Goal: Communication & Community: Answer question/provide support

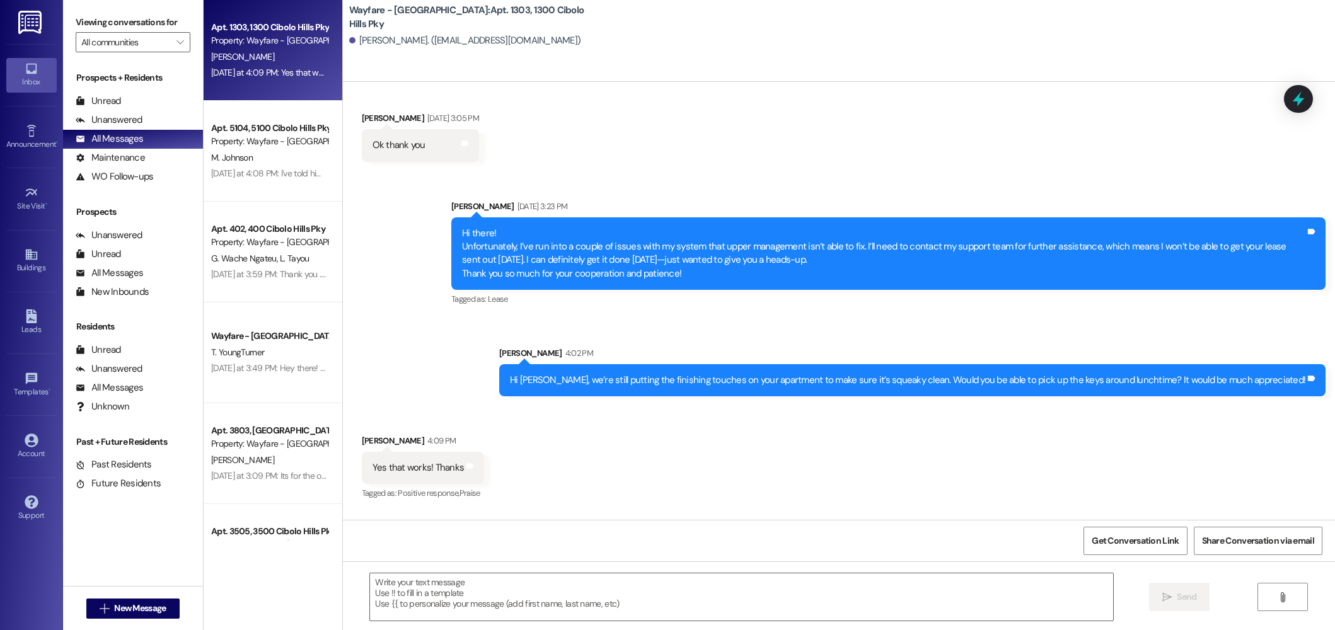
scroll to position [1959, 0]
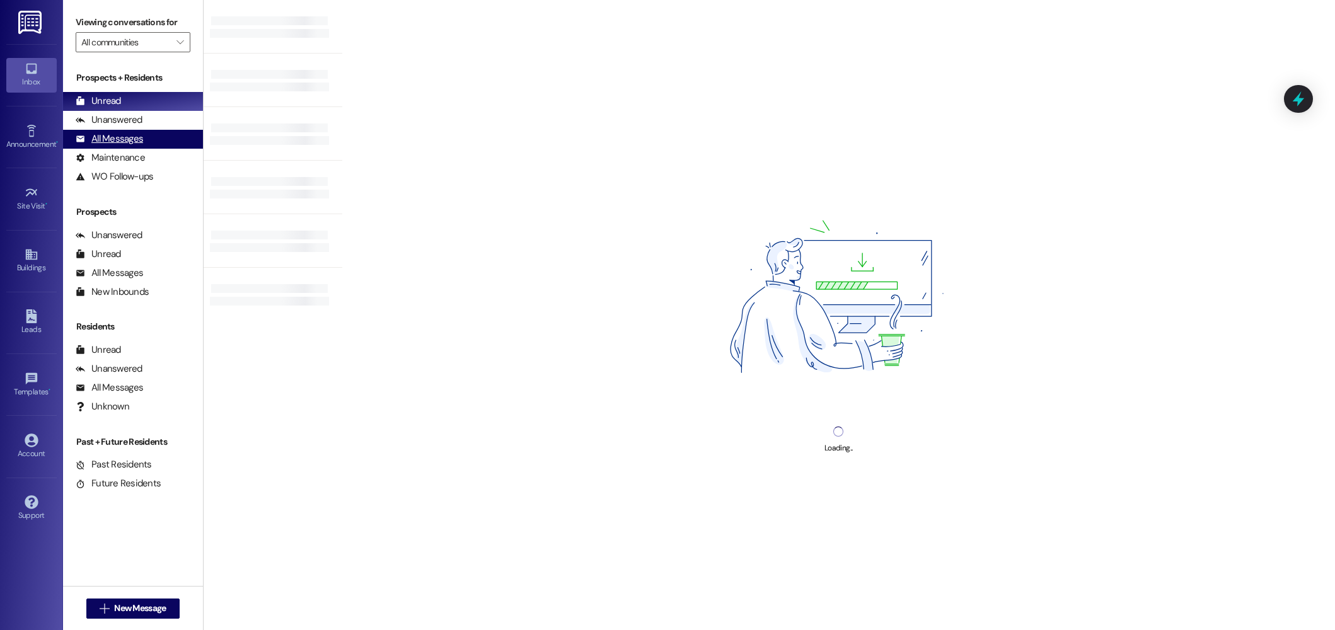
click at [117, 138] on div "All Messages" at bounding box center [109, 138] width 67 height 13
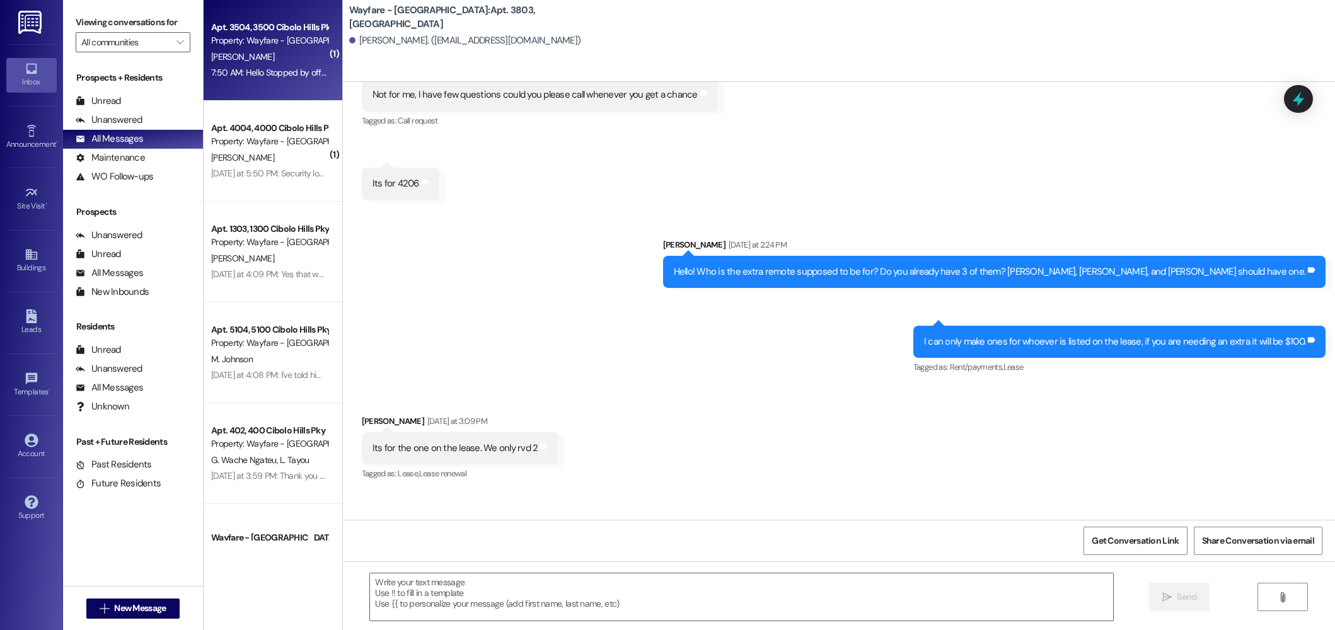
click at [268, 58] on div "[PERSON_NAME]" at bounding box center [269, 57] width 119 height 16
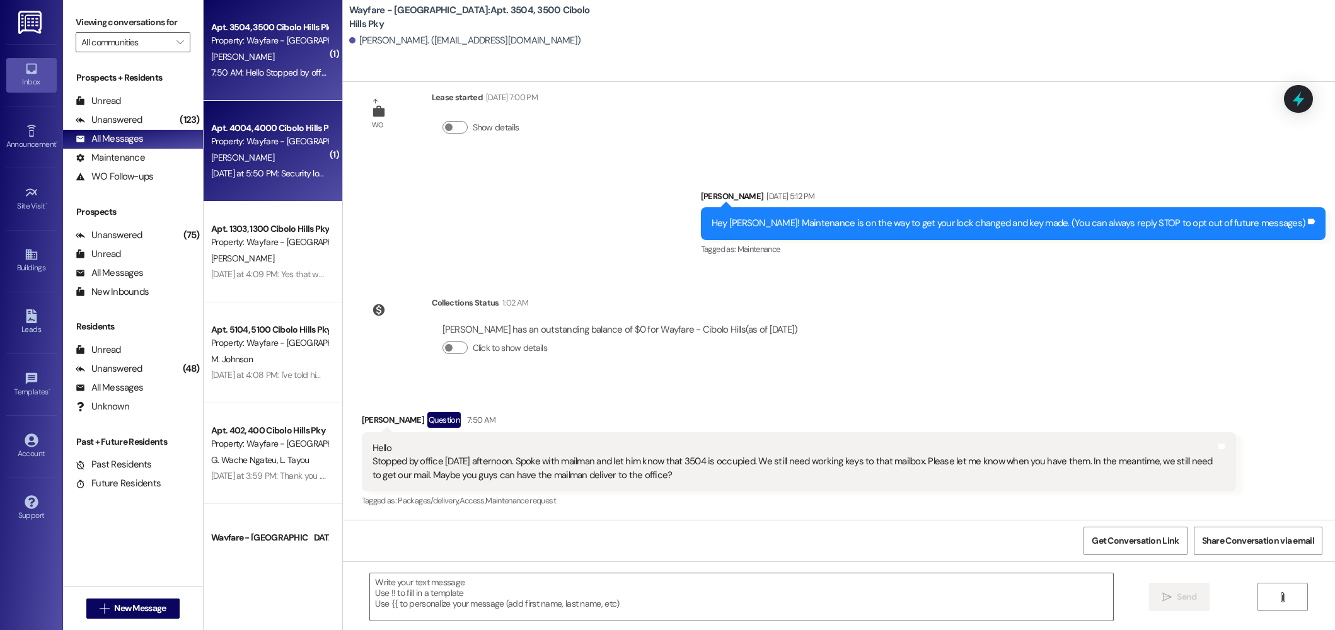
click at [264, 180] on div "Yesterday at 5:50 PM: Security lock opened. Yesterday at 5:50 PM: Security lock…" at bounding box center [269, 174] width 119 height 16
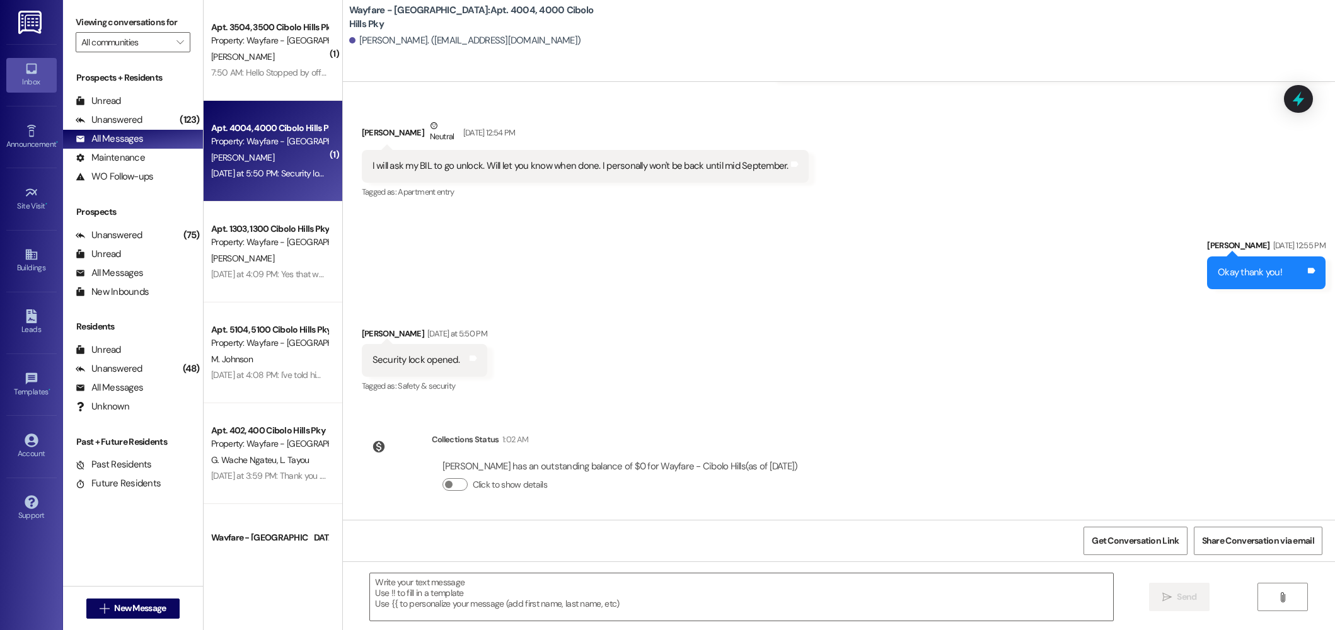
scroll to position [4398, 0]
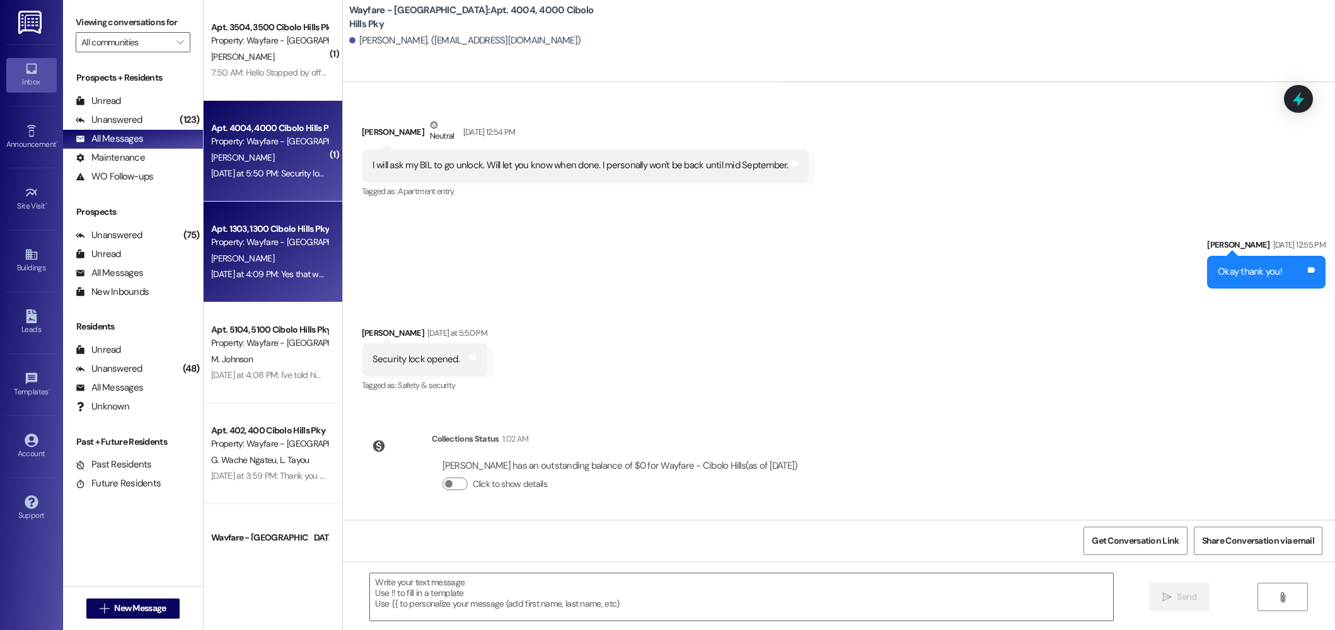
click at [263, 249] on div "Property: Wayfare - [GEOGRAPHIC_DATA]" at bounding box center [269, 242] width 117 height 13
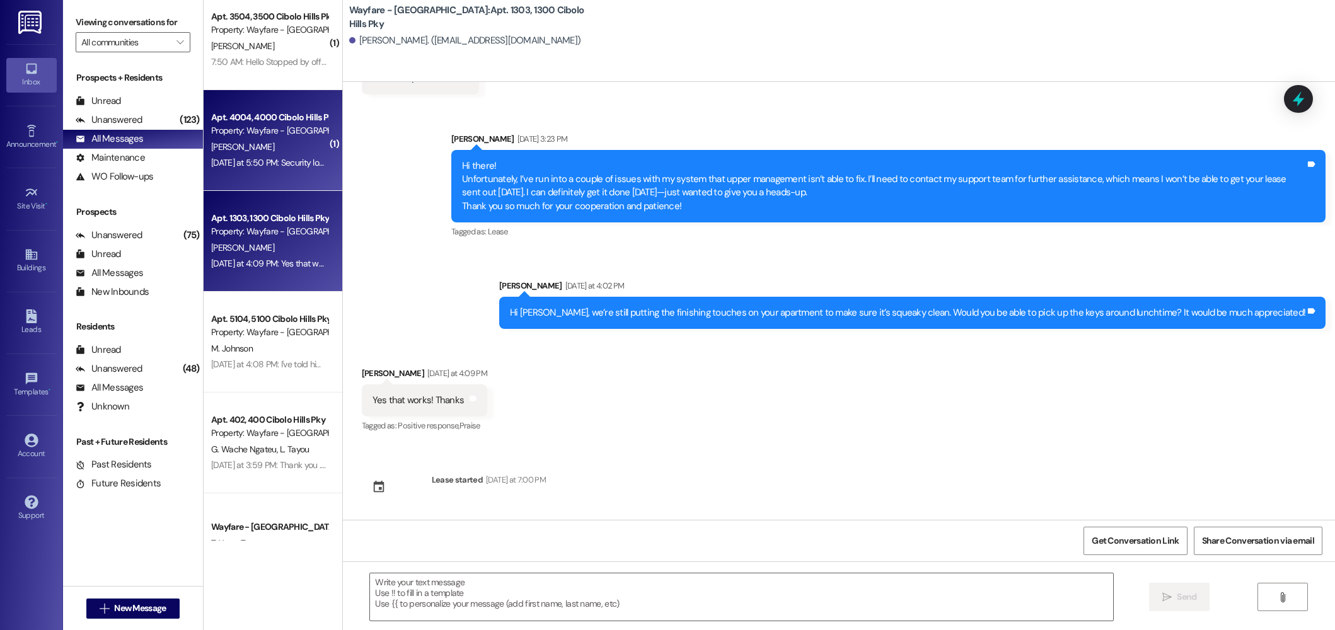
scroll to position [0, 0]
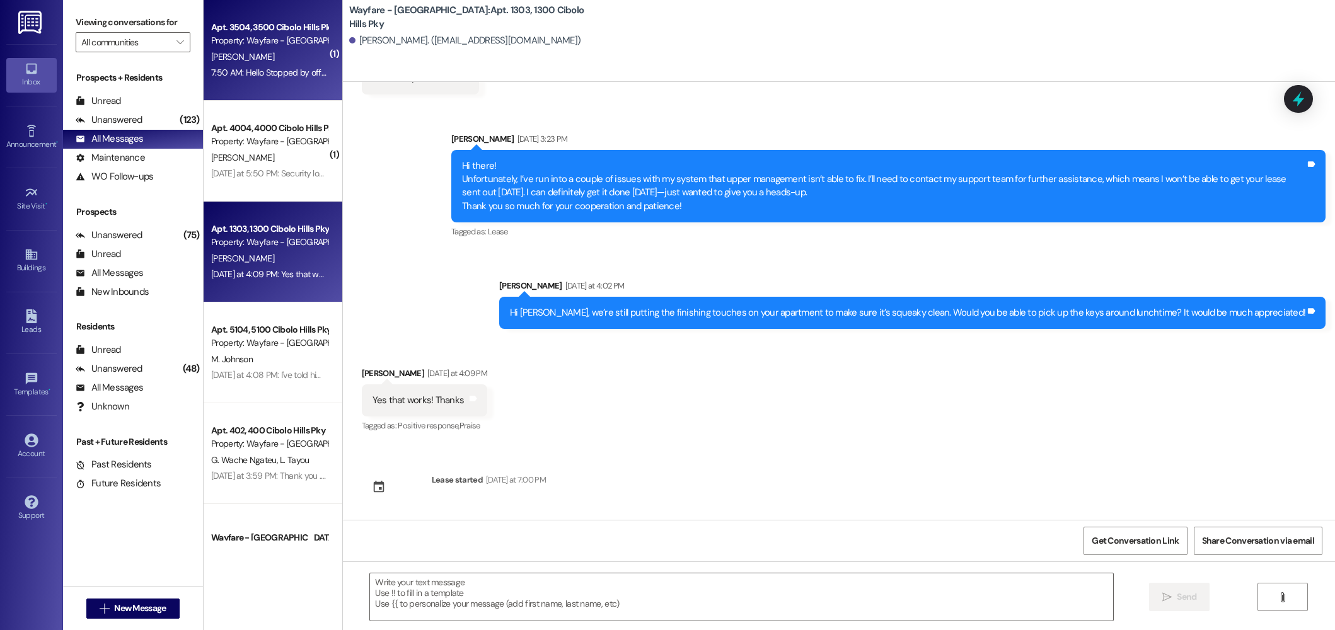
click at [258, 46] on div "Property: Wayfare - [GEOGRAPHIC_DATA]" at bounding box center [269, 40] width 117 height 13
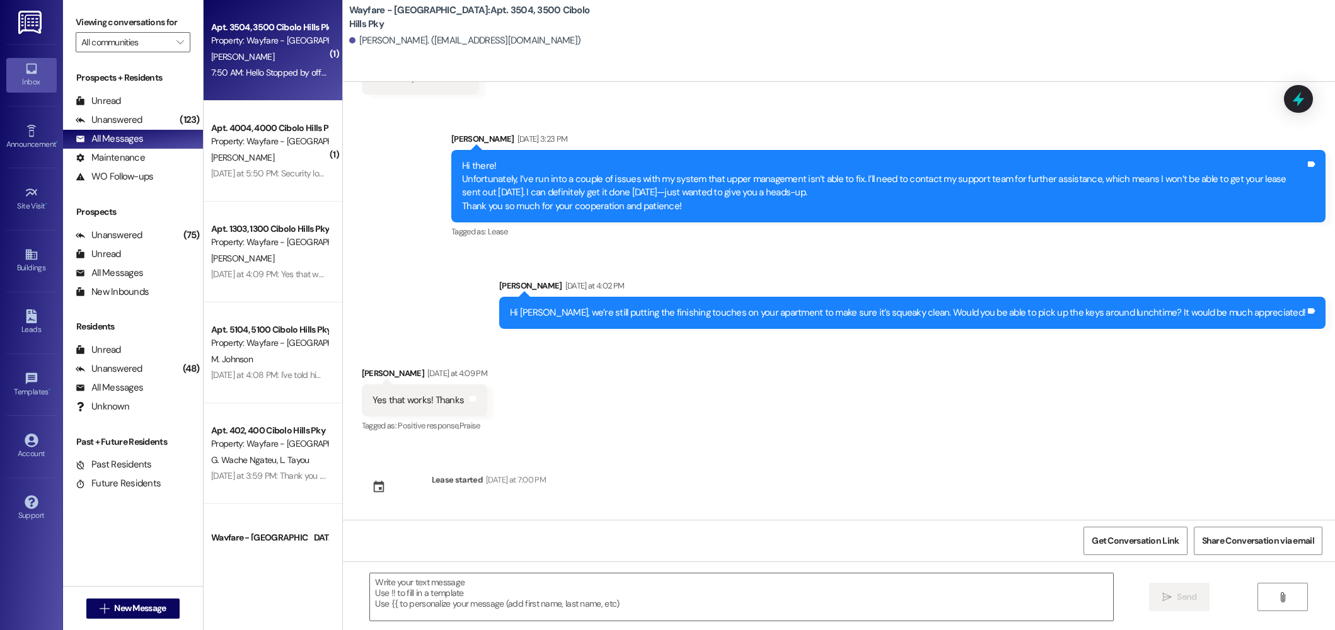
scroll to position [30, 0]
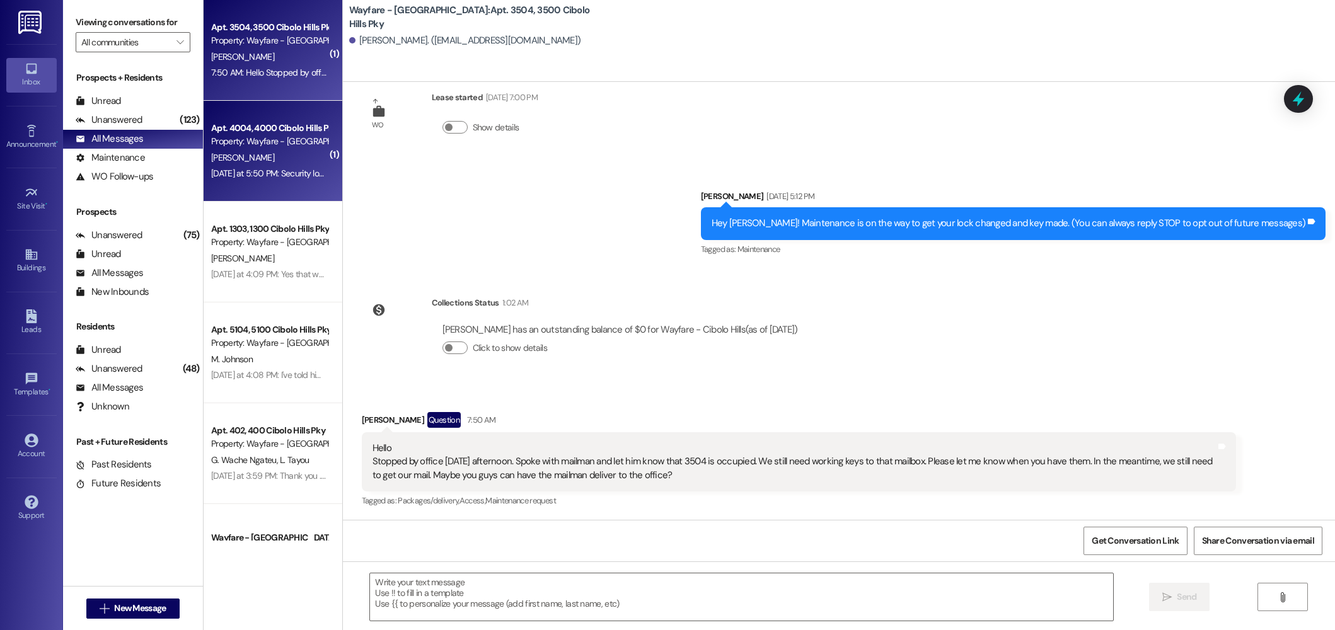
click at [255, 119] on div "Apt. 4004, 4000 Cibolo Hills Pky Property: Wayfare - Cibolo Hills S. Marsalis Y…" at bounding box center [273, 151] width 139 height 101
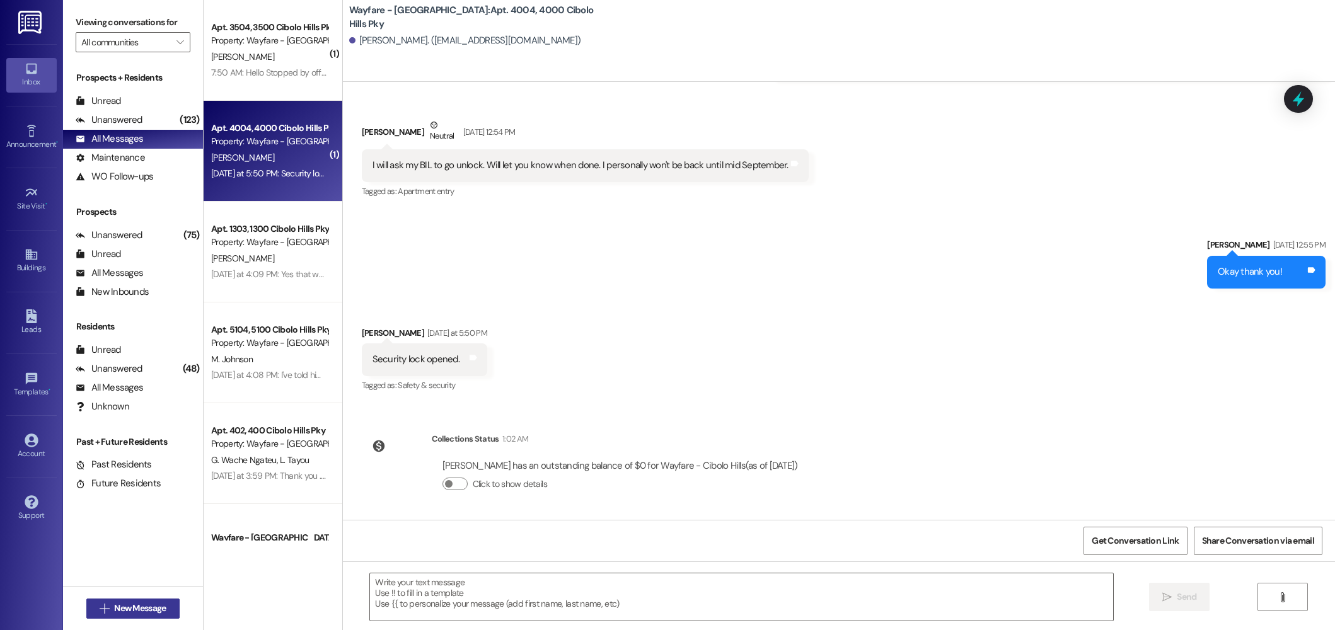
click at [126, 603] on span "New Message" at bounding box center [140, 608] width 52 height 13
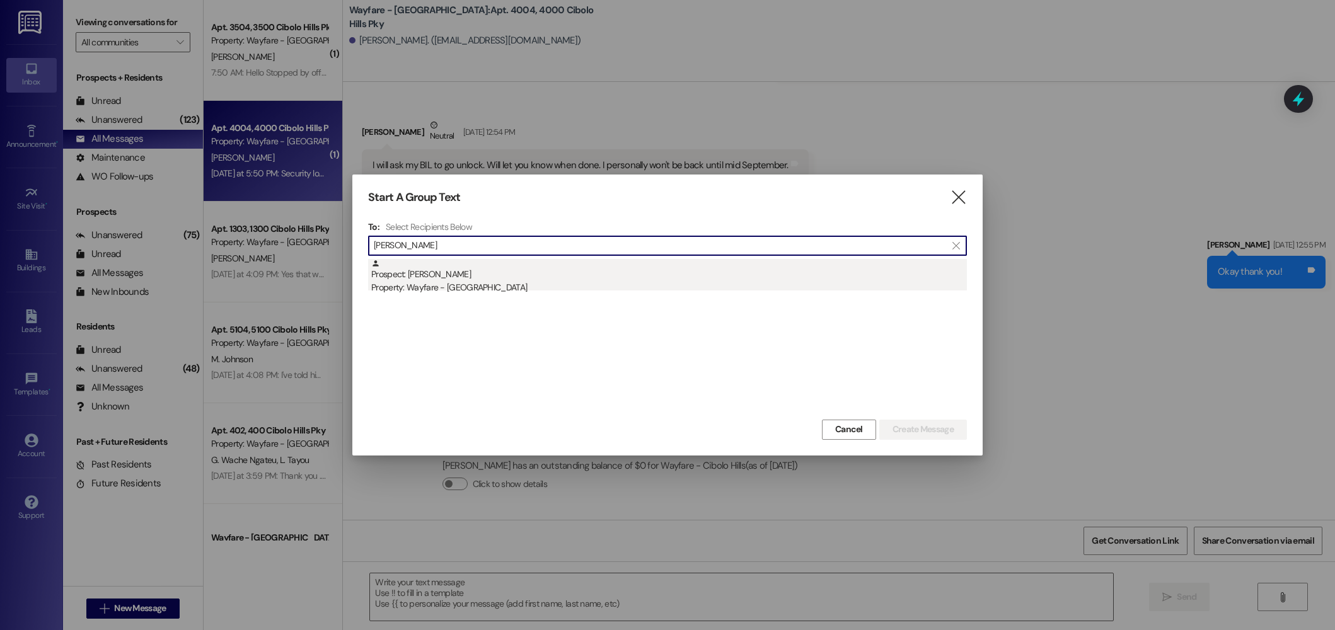
type input "serna"
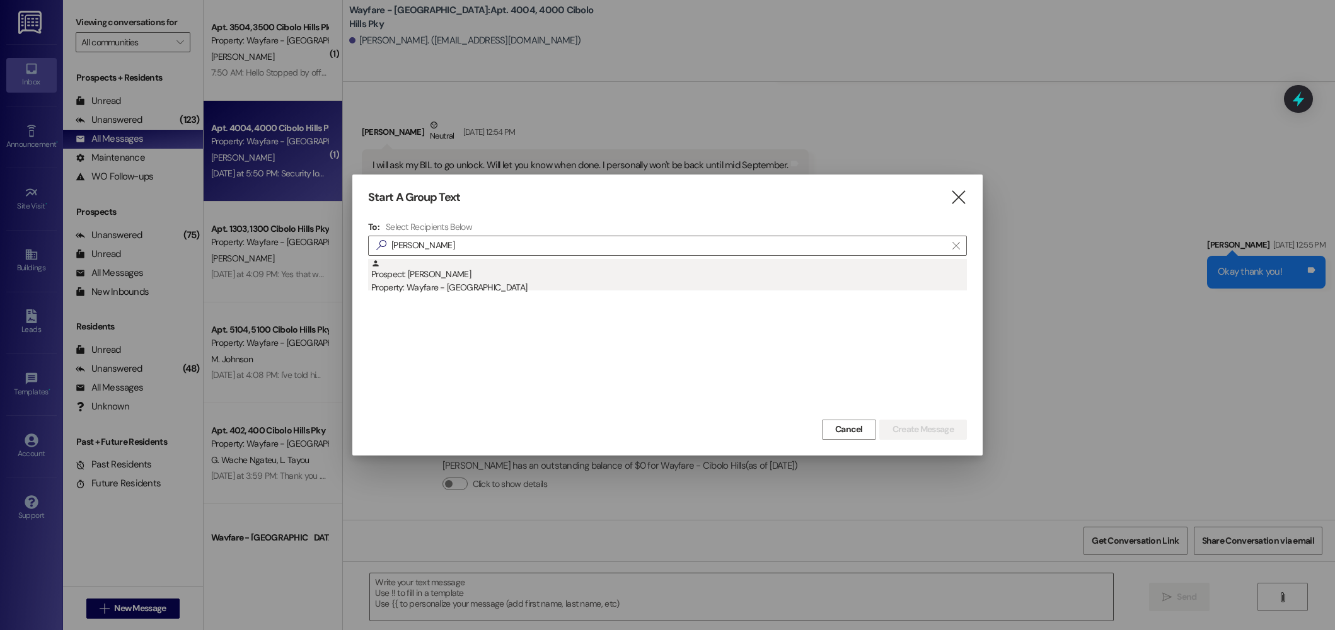
click at [449, 261] on div "Prospect: Erika Serna Property: Wayfare - Cibolo Hills" at bounding box center [669, 277] width 596 height 36
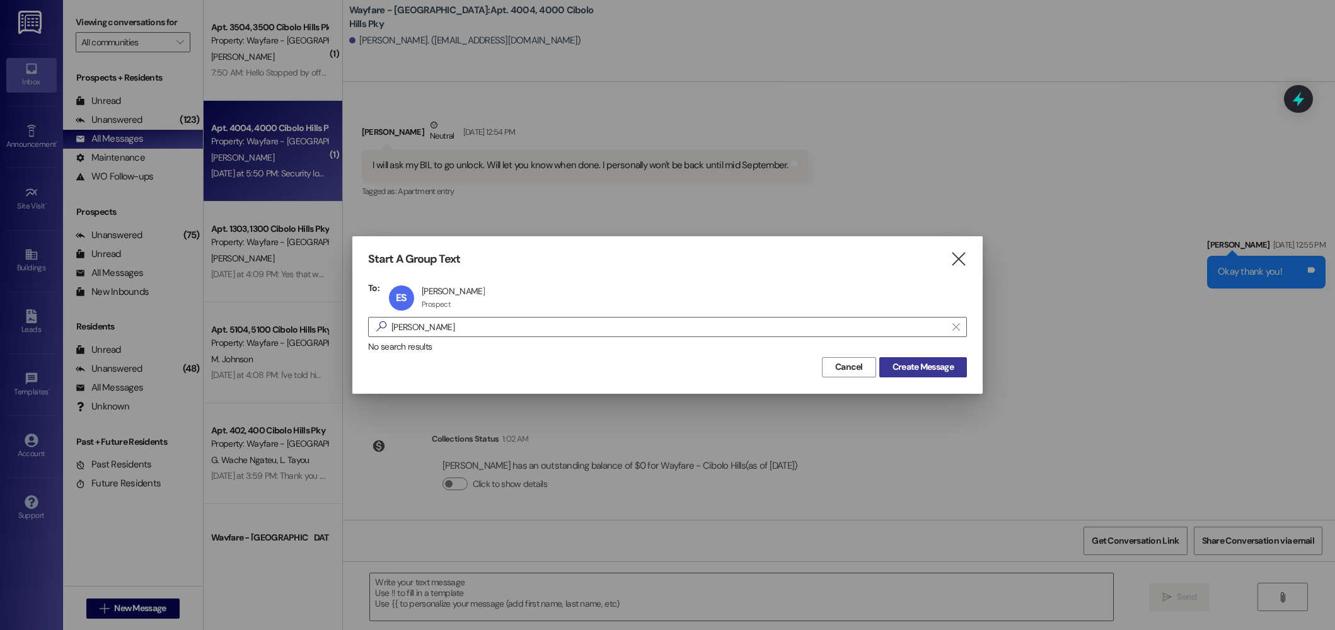
click at [899, 361] on span "Create Message" at bounding box center [923, 367] width 61 height 13
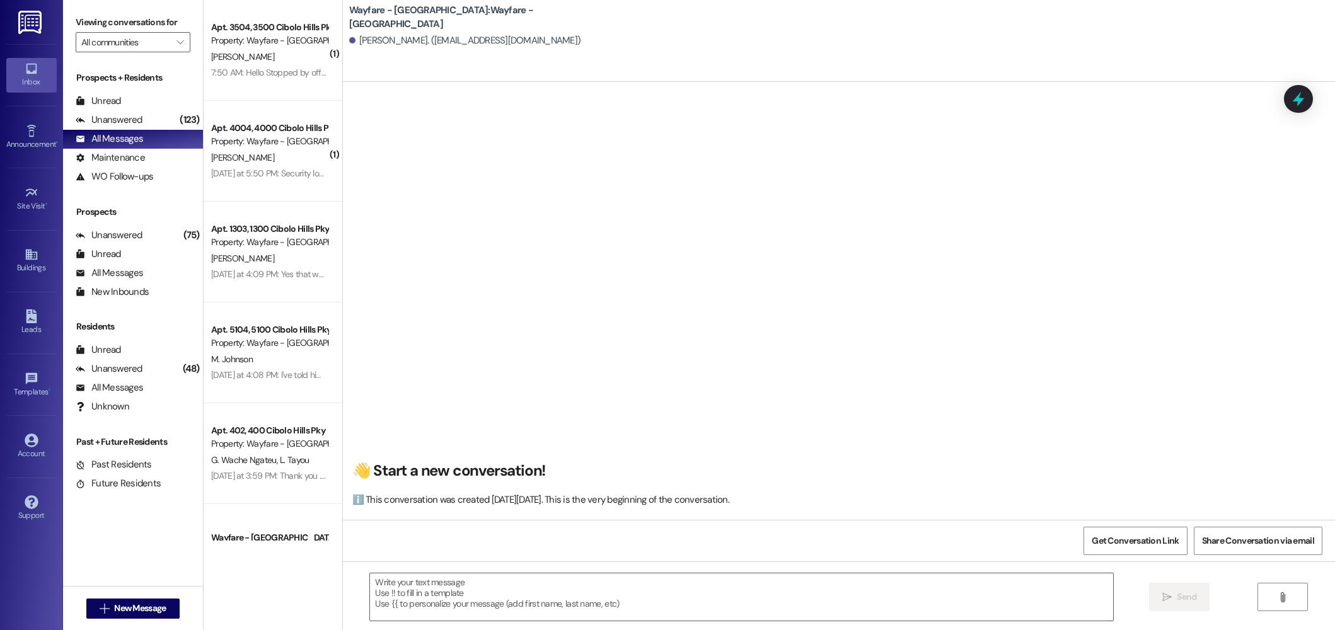
scroll to position [1, 0]
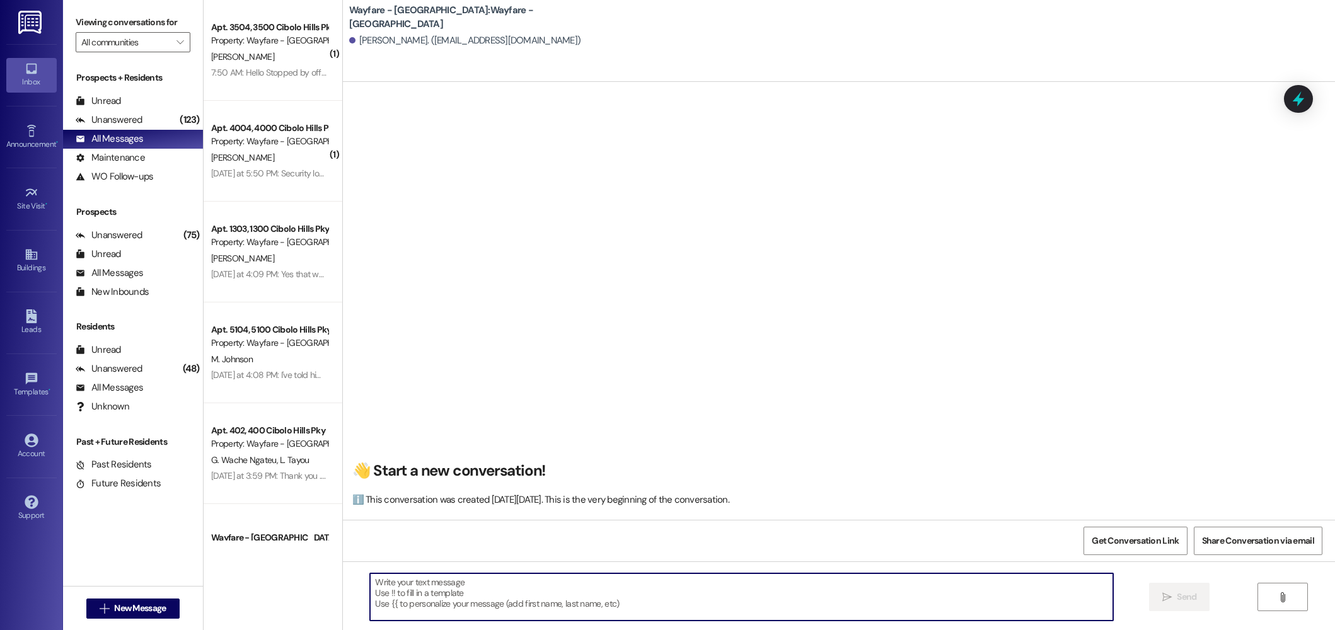
click at [647, 601] on textarea at bounding box center [741, 597] width 743 height 47
paste textarea "Hi there! My name is ____ and I'm one of the leasing agents here at Wayfare Cib…"
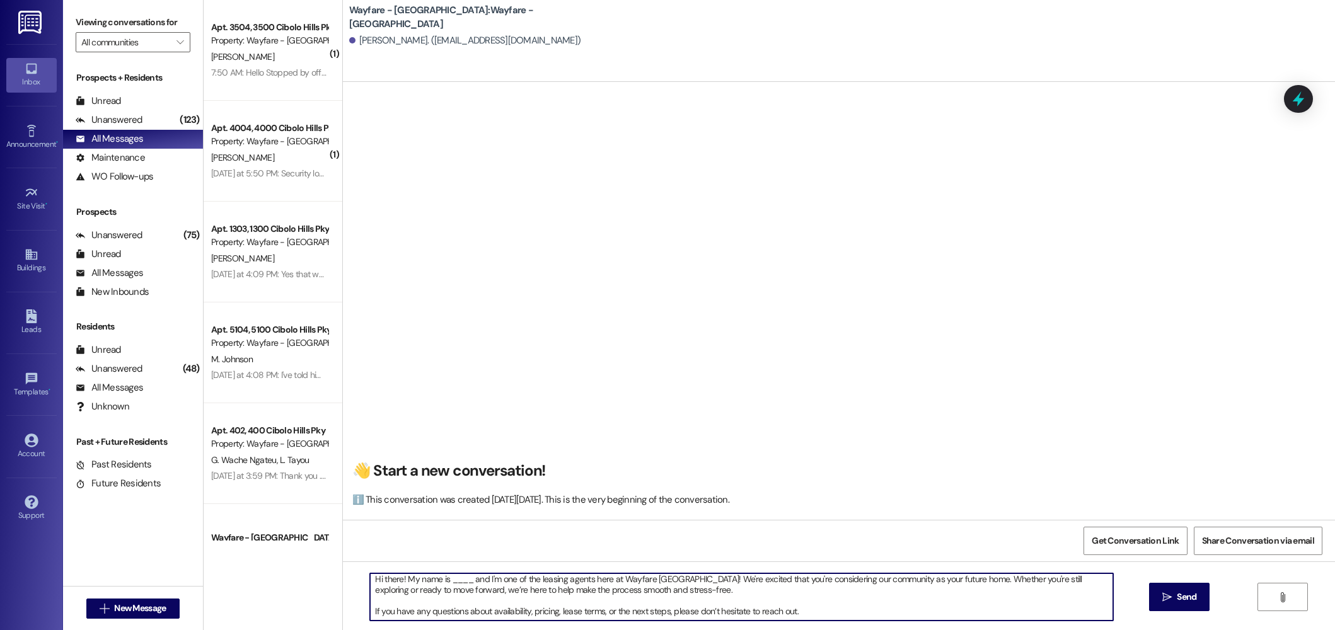
scroll to position [0, 0]
drag, startPoint x: 466, startPoint y: 587, endPoint x: 442, endPoint y: 586, distance: 24.0
click at [442, 586] on textarea "Hi there! My name is ____ and I'm one of the leasing agents here at Wayfare Cib…" at bounding box center [741, 597] width 743 height 47
type textarea "Hi there! My name is Jordan and I'm one of the leasing agents here at Wayfare C…"
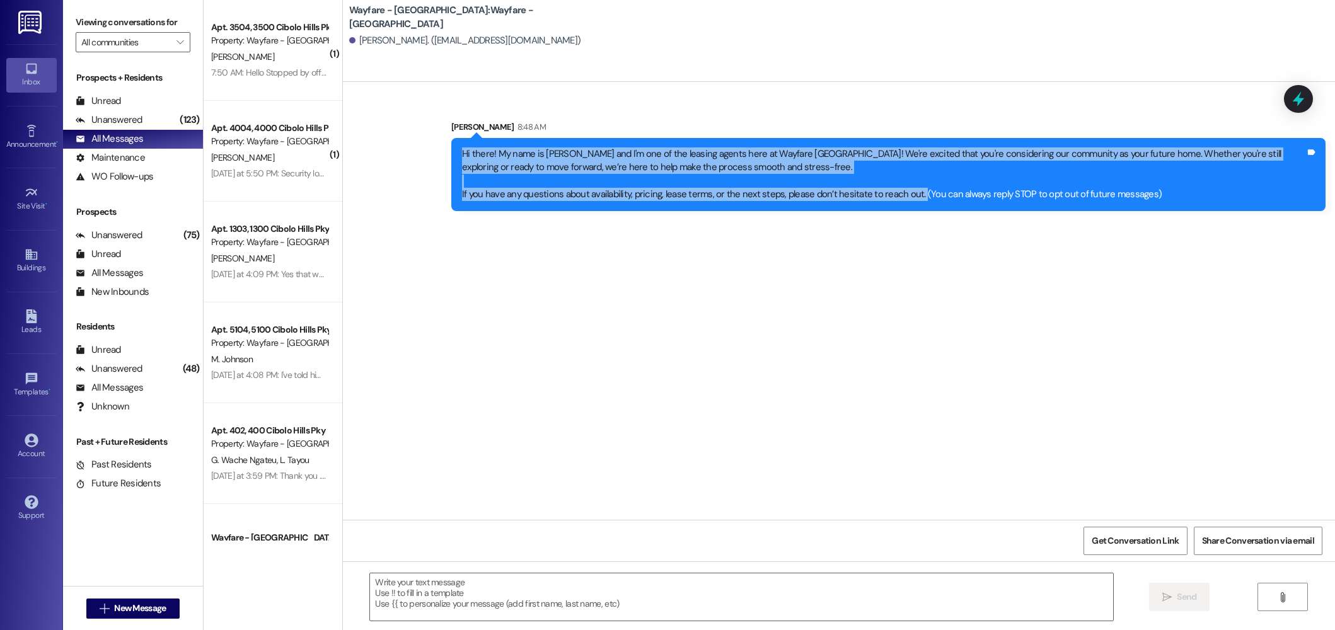
drag, startPoint x: 905, startPoint y: 196, endPoint x: 428, endPoint y: 147, distance: 479.6
click at [428, 147] on div "Sent via SMS Jordan Arnold 8:48 AM Hi there! My name is Jordan and I'm one of t…" at bounding box center [839, 156] width 992 height 129
copy div "Hi there! My name is Jordan and I'm one of the leasing agents here at Wayfare C…"
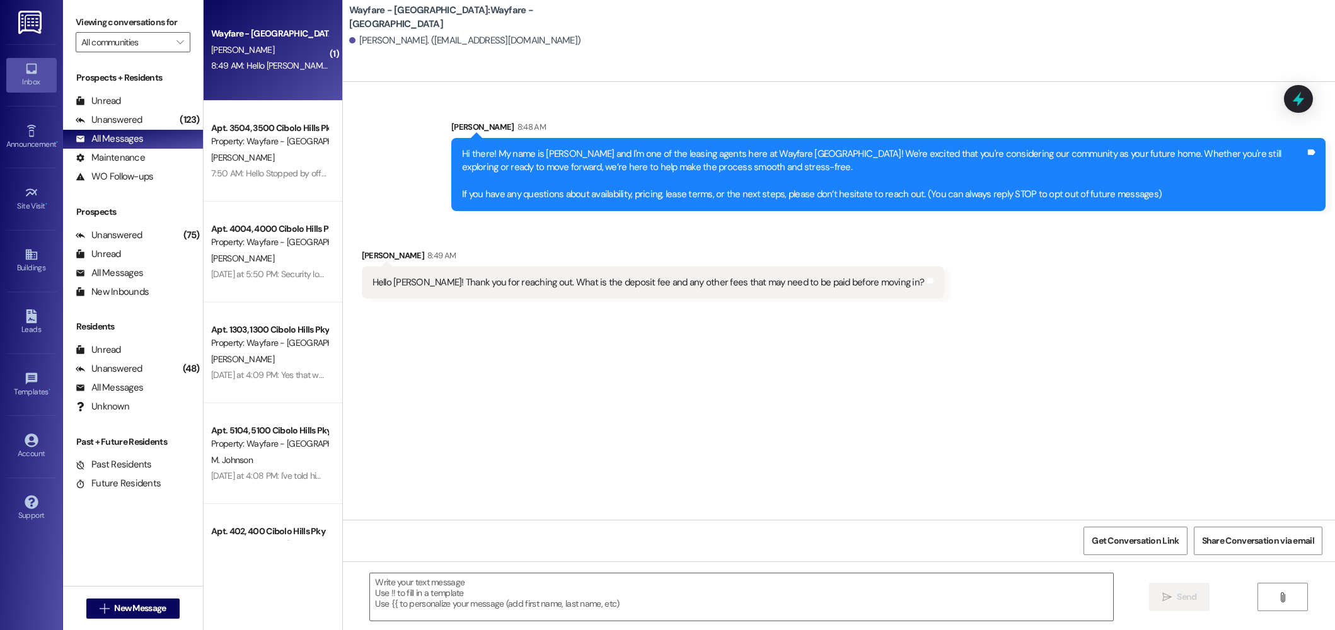
click at [618, 248] on div "Received via SMS Erika Serna 8:49 AM Hello Jordan! Thank you for reaching out. …" at bounding box center [653, 274] width 602 height 69
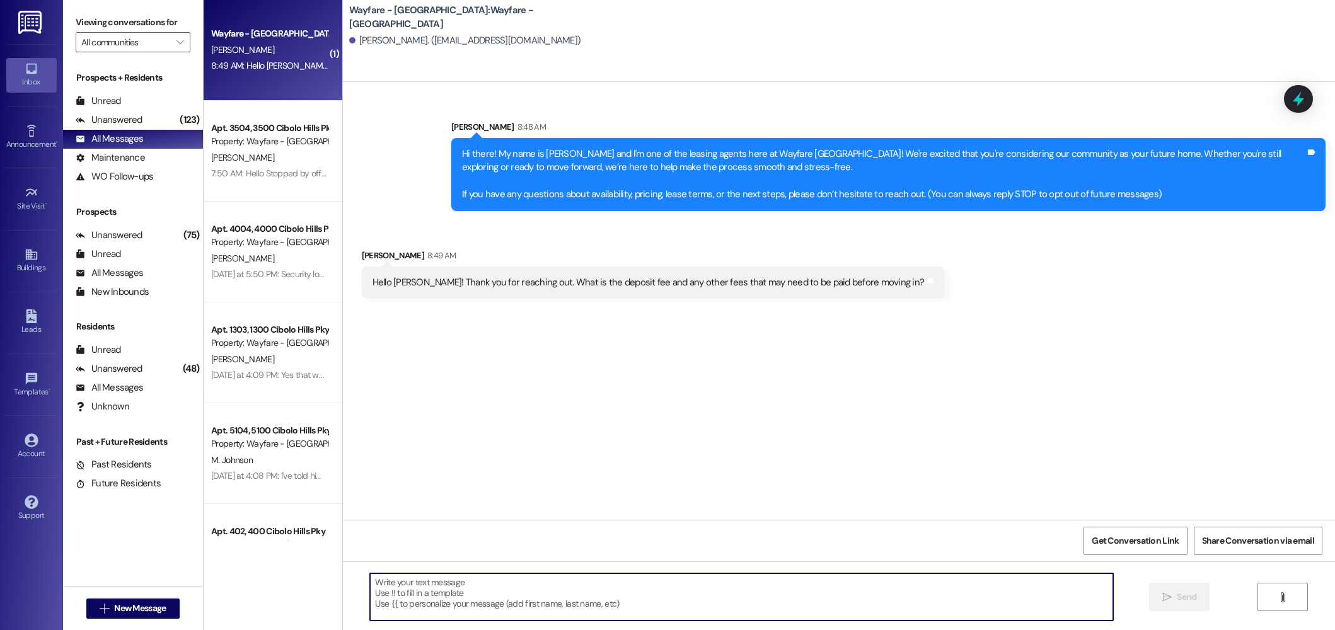
click at [528, 587] on textarea at bounding box center [741, 597] width 743 height 47
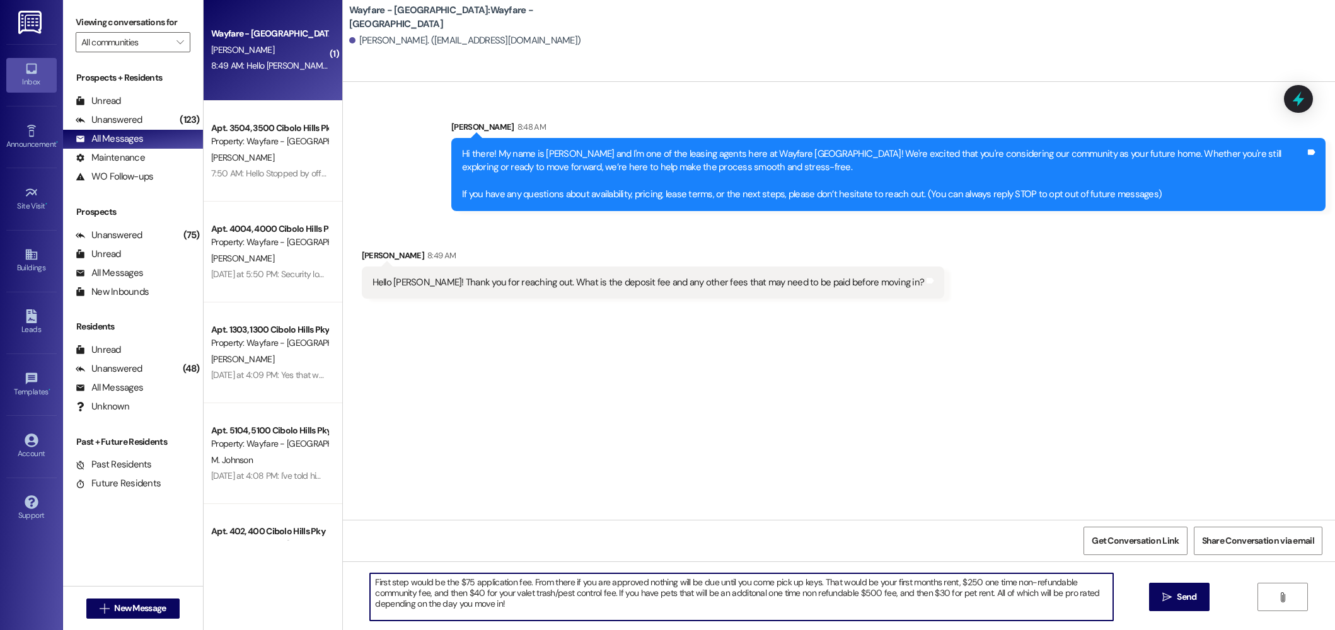
click at [735, 594] on textarea "First step would be the $75 application fee. From there if you are approved not…" at bounding box center [741, 597] width 743 height 47
click at [729, 615] on textarea "First step would be the $75 application fee. From there if you are approved not…" at bounding box center [741, 597] width 743 height 47
type textarea "First step would be the $75 application fee. From there if you are approved not…"
click at [1179, 606] on button " Send" at bounding box center [1179, 597] width 61 height 28
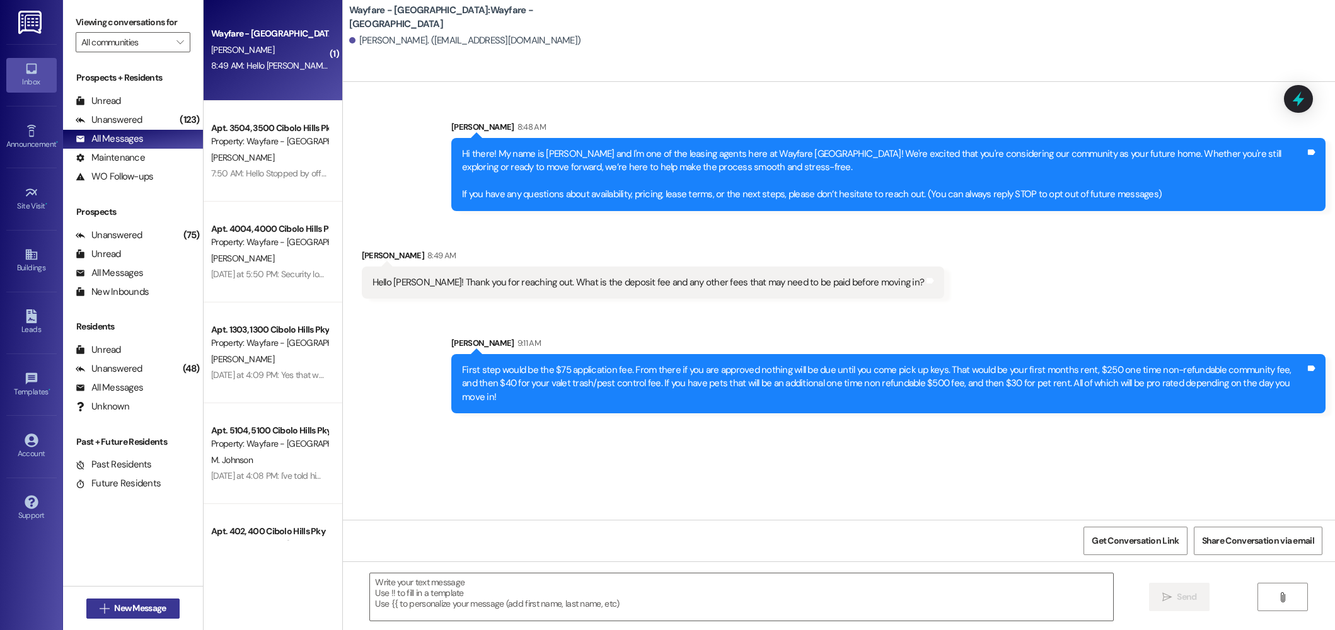
click at [134, 613] on span "New Message" at bounding box center [140, 608] width 52 height 13
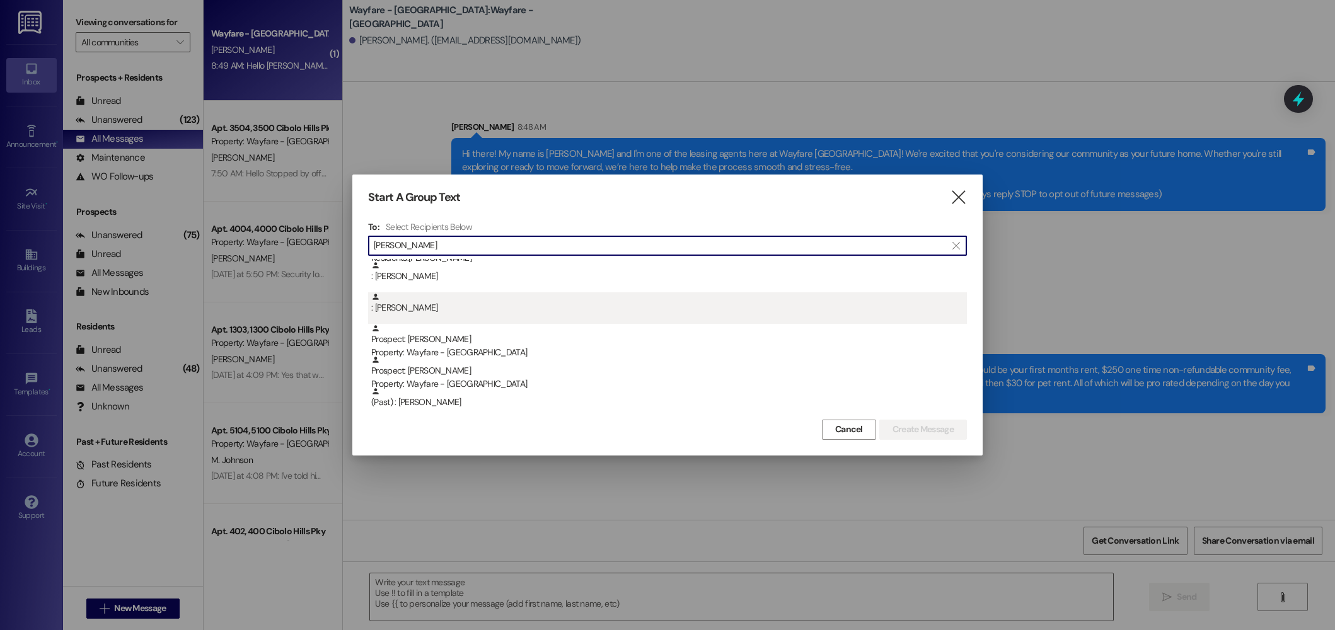
scroll to position [32, 0]
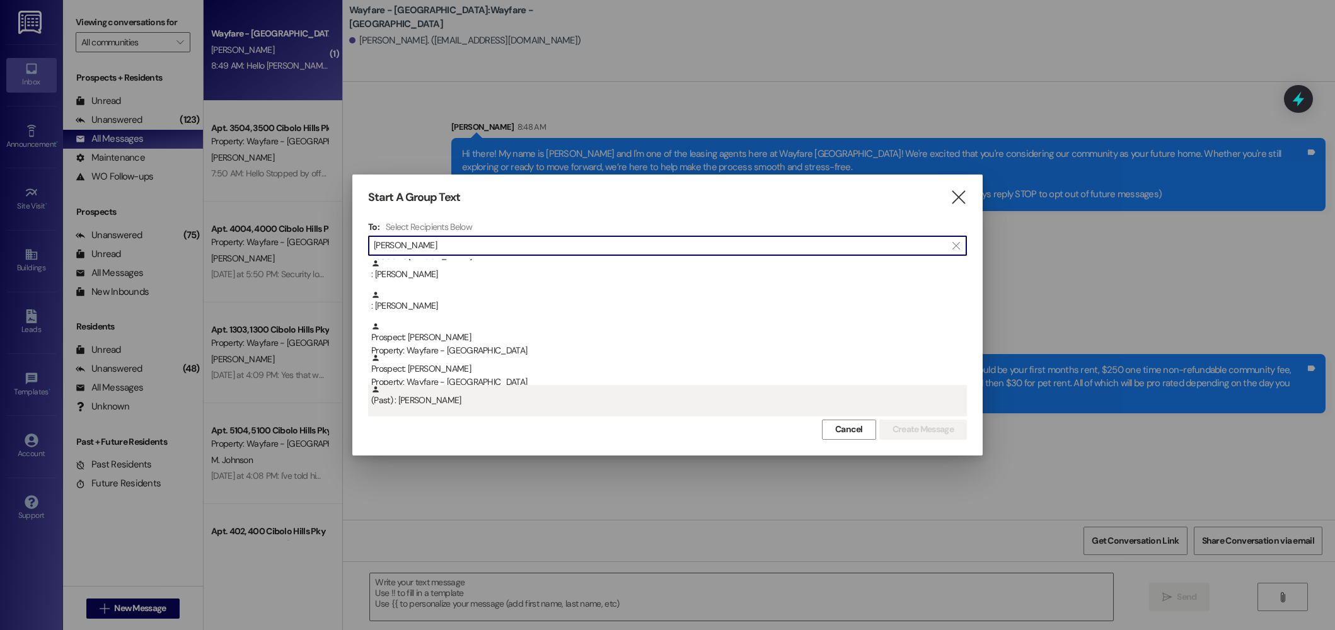
type input "hart"
click at [439, 398] on div "(Past) : Christina Hart" at bounding box center [669, 396] width 596 height 22
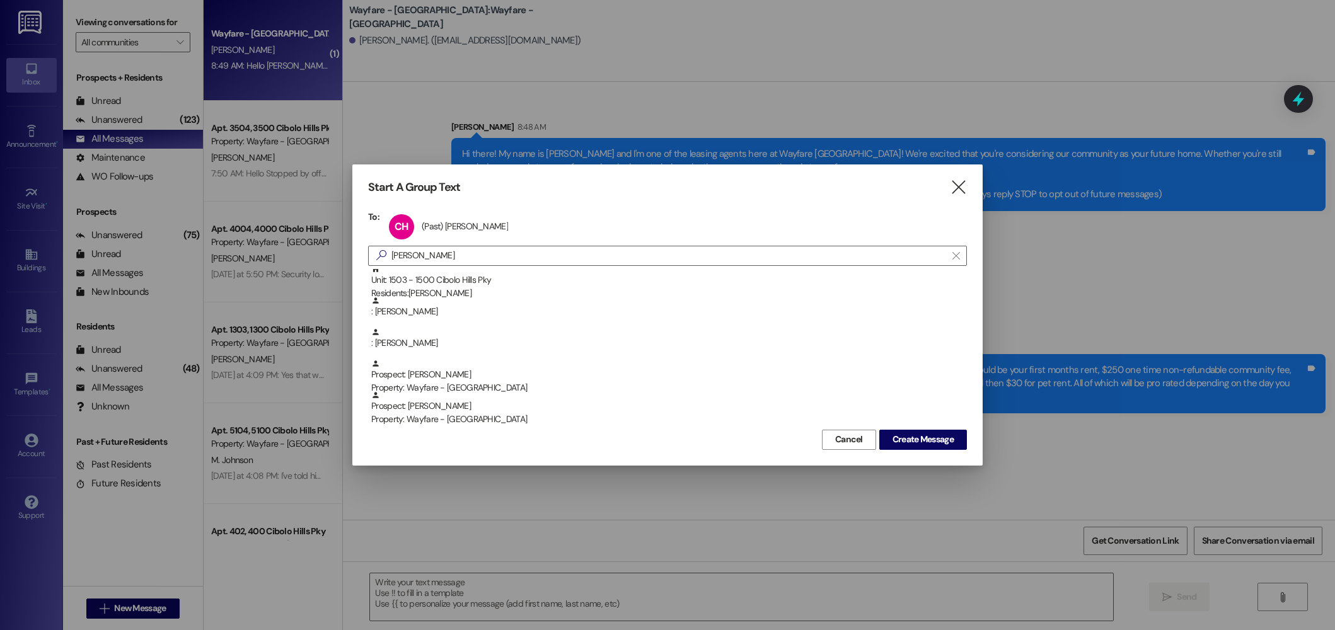
scroll to position [4, 0]
click at [903, 436] on span "Create Message" at bounding box center [923, 439] width 61 height 13
click at [910, 443] on span "Create Message" at bounding box center [923, 439] width 61 height 13
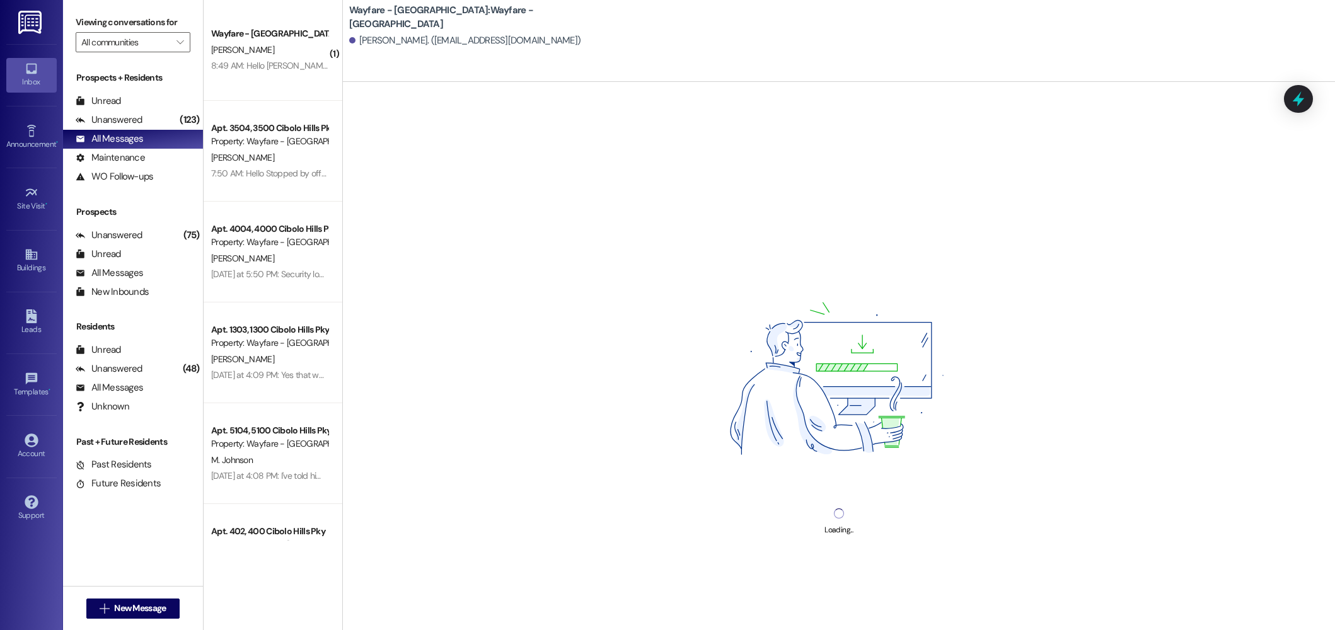
click at [722, 594] on div "Loading..." at bounding box center [839, 397] width 992 height 630
click at [689, 588] on div "Loading..." at bounding box center [839, 397] width 992 height 630
click at [640, 595] on div "Loading..." at bounding box center [839, 397] width 992 height 630
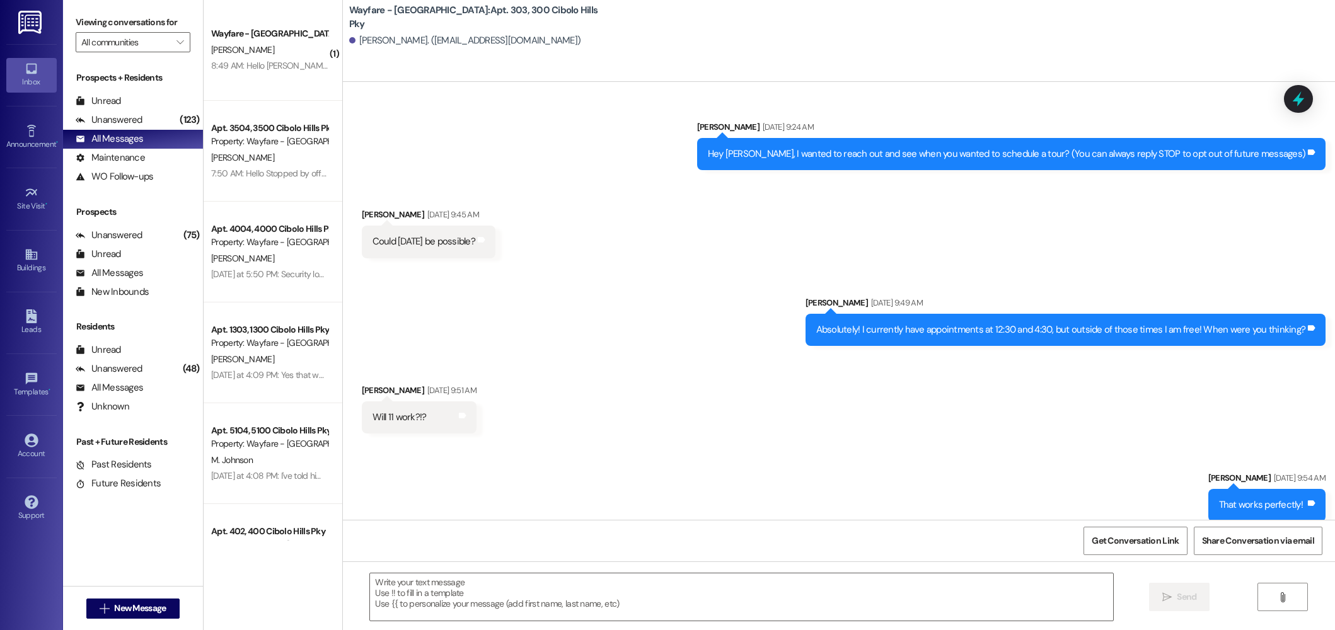
scroll to position [37236, 0]
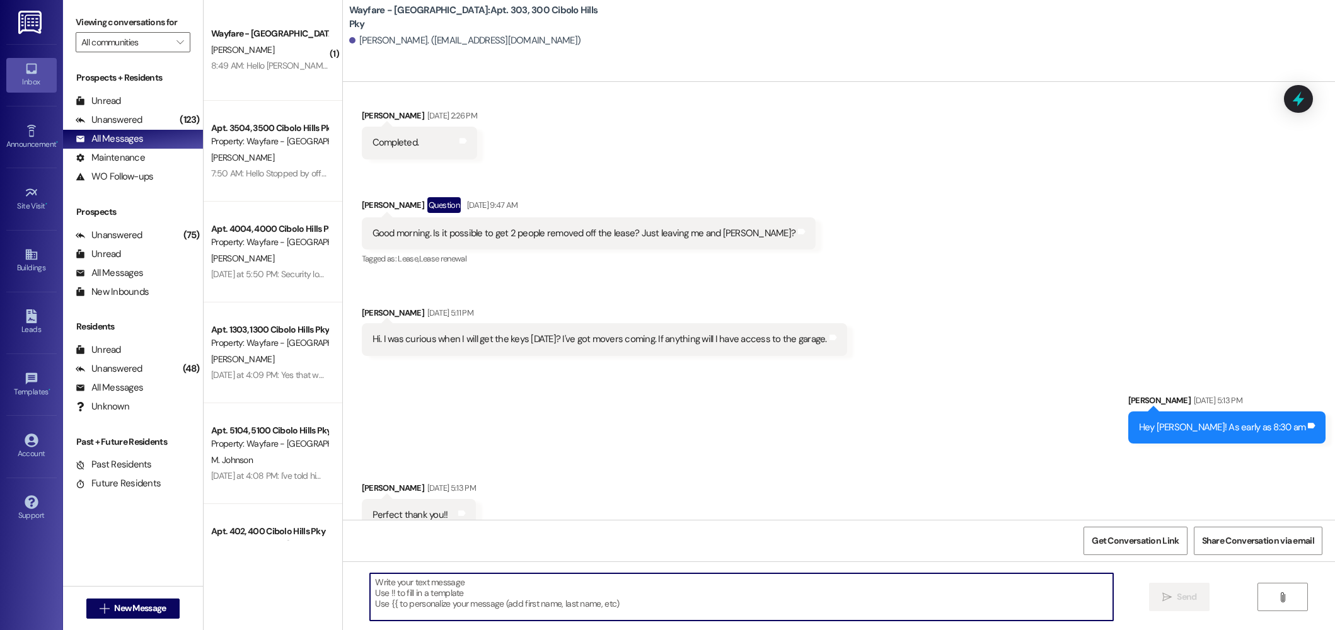
click at [424, 595] on textarea at bounding box center [741, 597] width 743 height 47
type textarea "MYQ garage app"
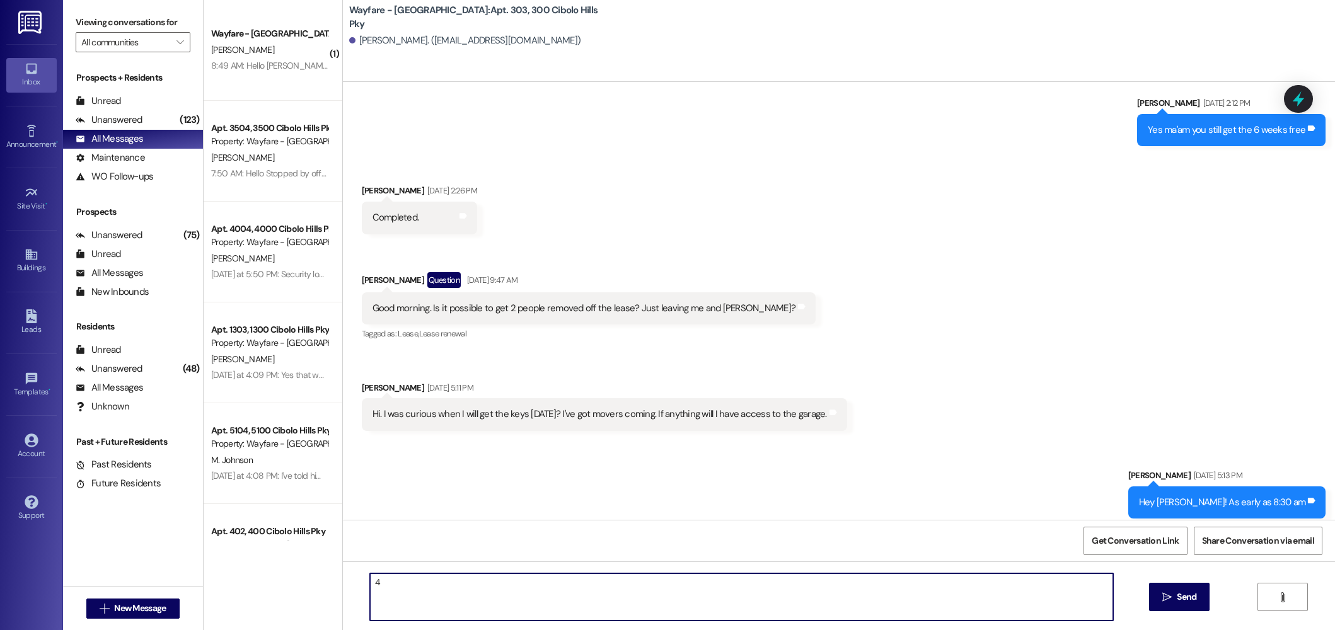
type textarea "4"
click at [927, 317] on div "Received via SMS Christina Hart Aug 11, 2025 at 2:26 PM Completed. Tags and not…" at bounding box center [839, 298] width 992 height 284
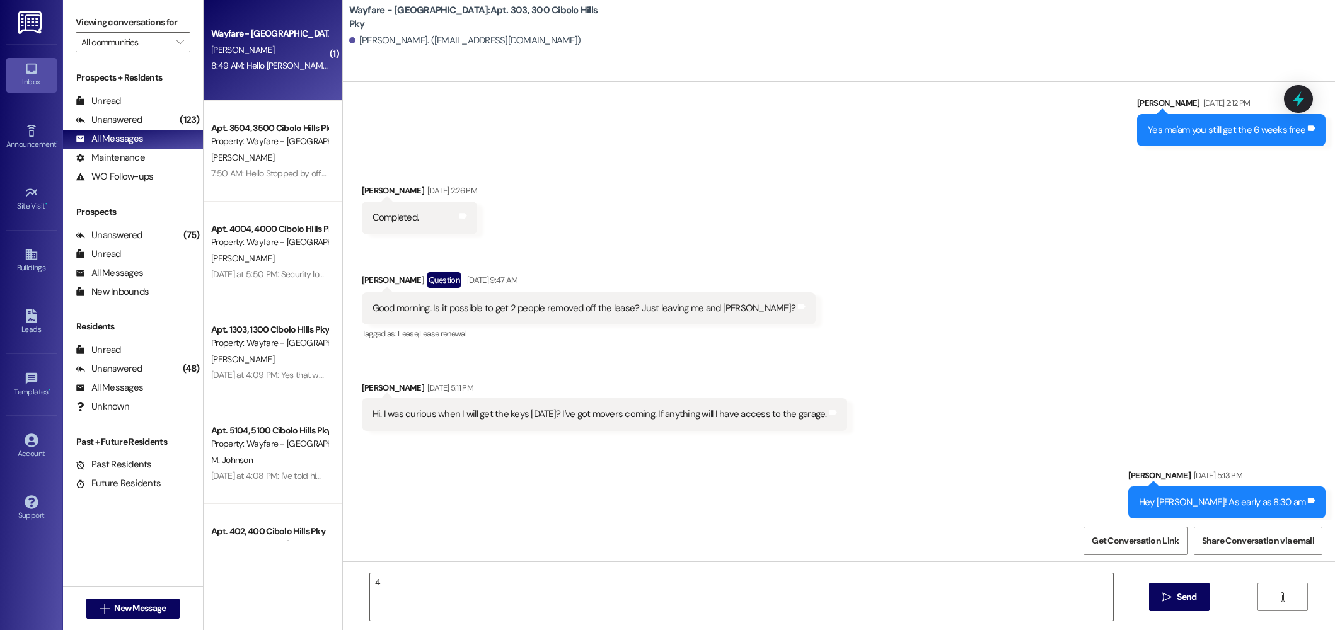
click at [255, 43] on div "[PERSON_NAME]" at bounding box center [269, 50] width 119 height 16
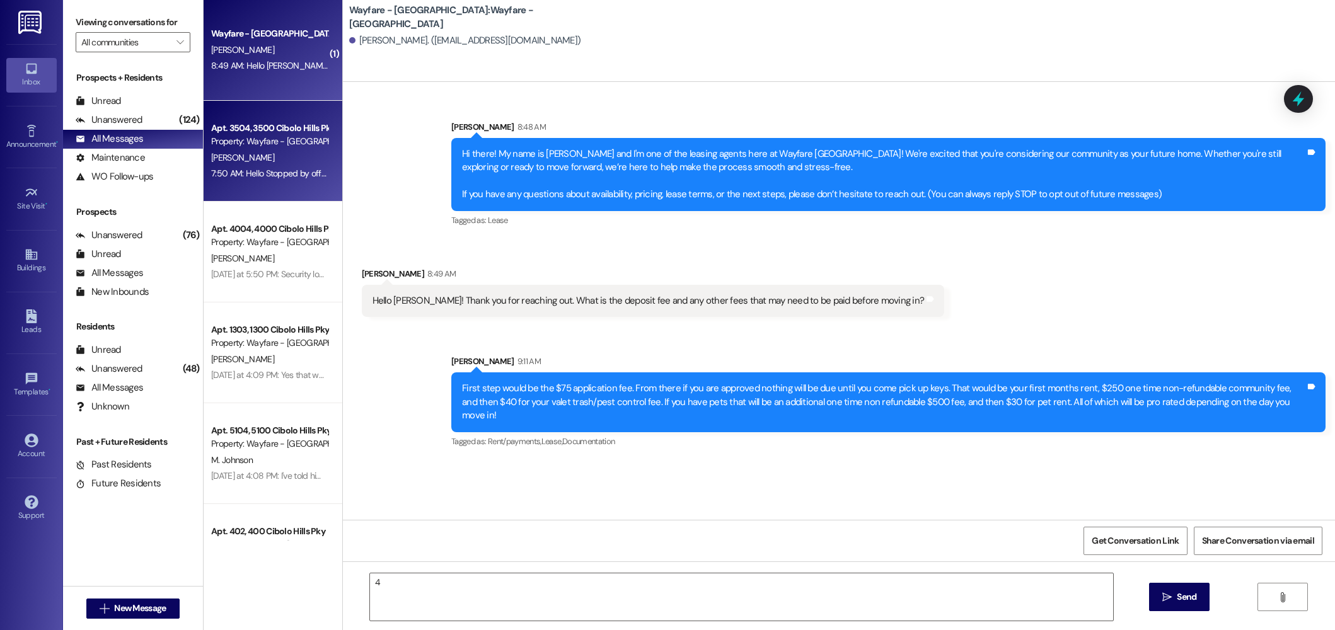
click at [257, 122] on div "Apt. 3504, 3500 Cibolo Hills Pky" at bounding box center [269, 128] width 117 height 13
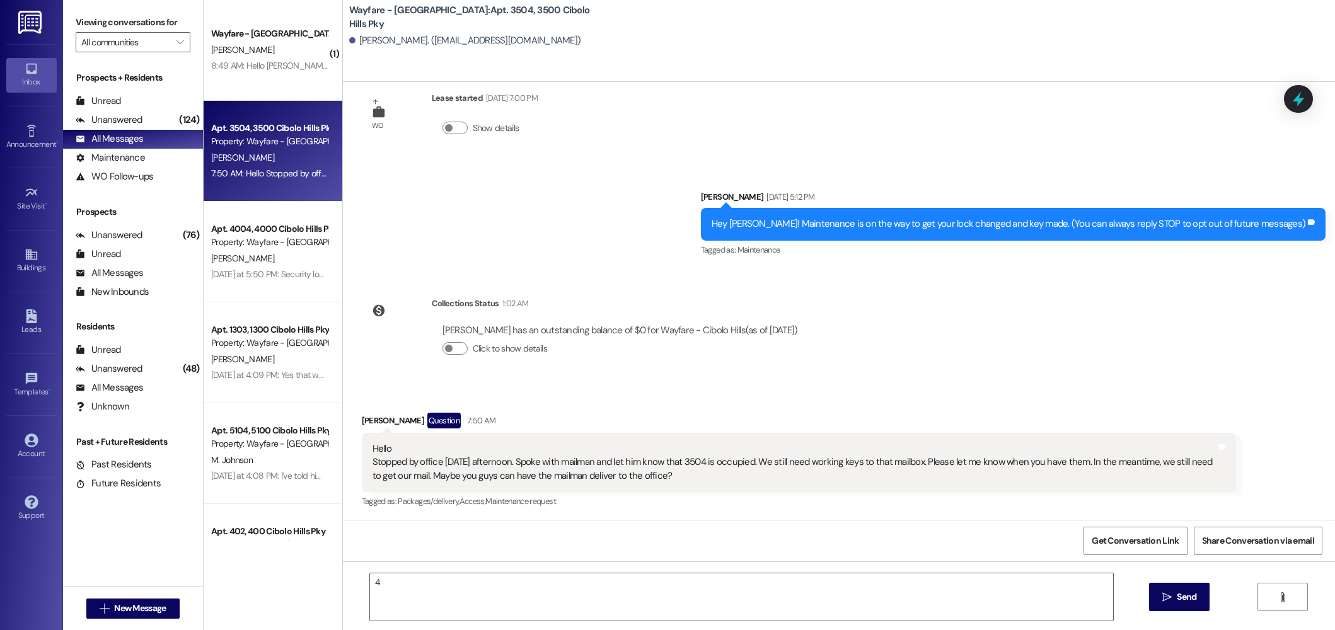
scroll to position [30, 0]
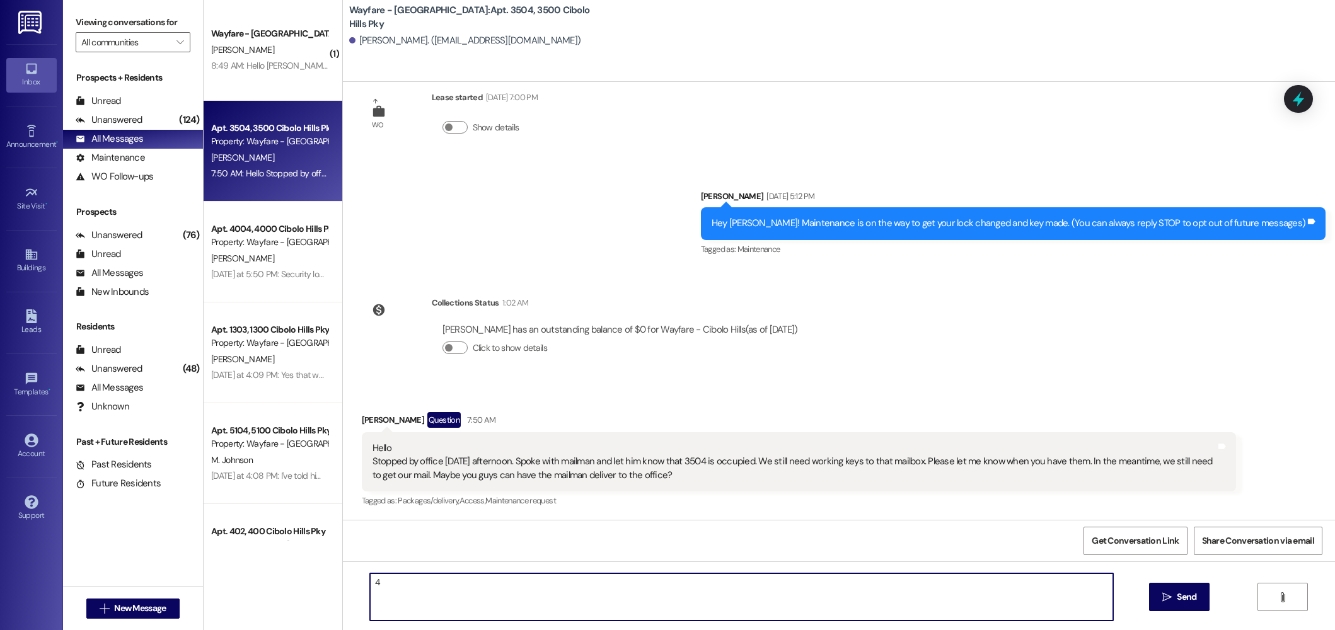
click at [454, 584] on textarea "4" at bounding box center [741, 597] width 743 height 47
click at [437, 582] on textarea "Hi Bob! As soon as I am able to catch the mailman" at bounding box center [741, 597] width 743 height 47
click at [668, 591] on textarea "Hi Bob! As soon as one of us are am able to catch the mailman" at bounding box center [741, 597] width 743 height 47
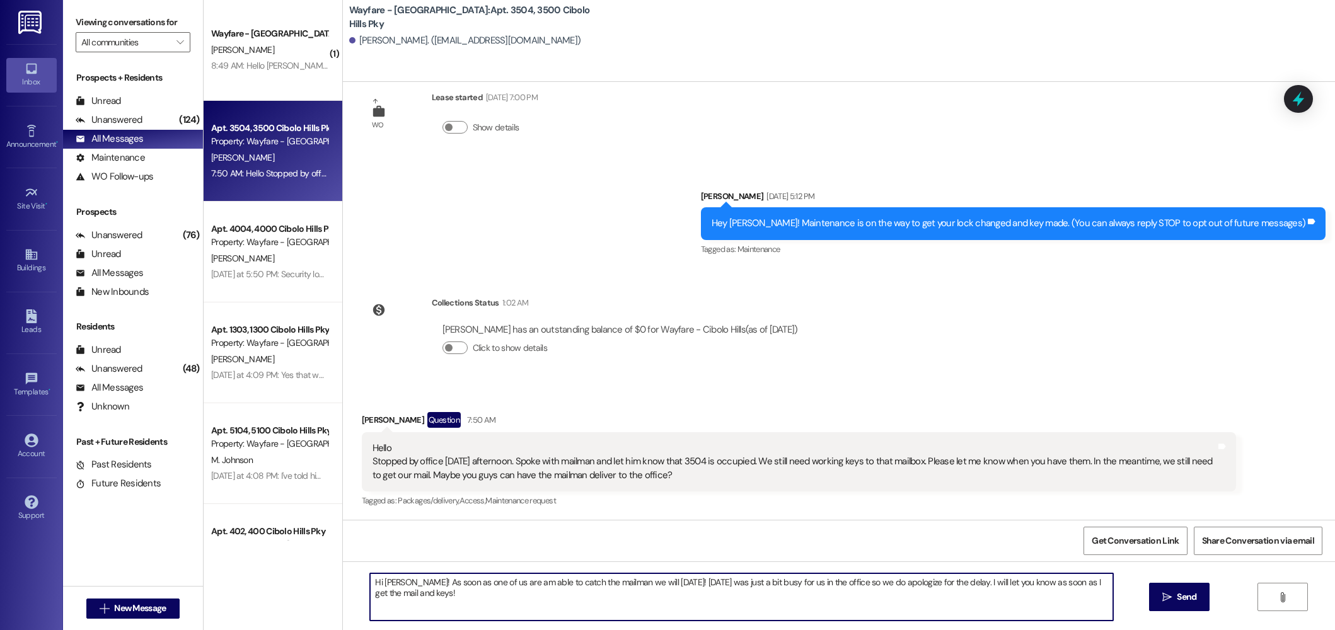
type textarea "Hi Bob! As soon as one of us are am able to catch the mailman we will today! Ye…"
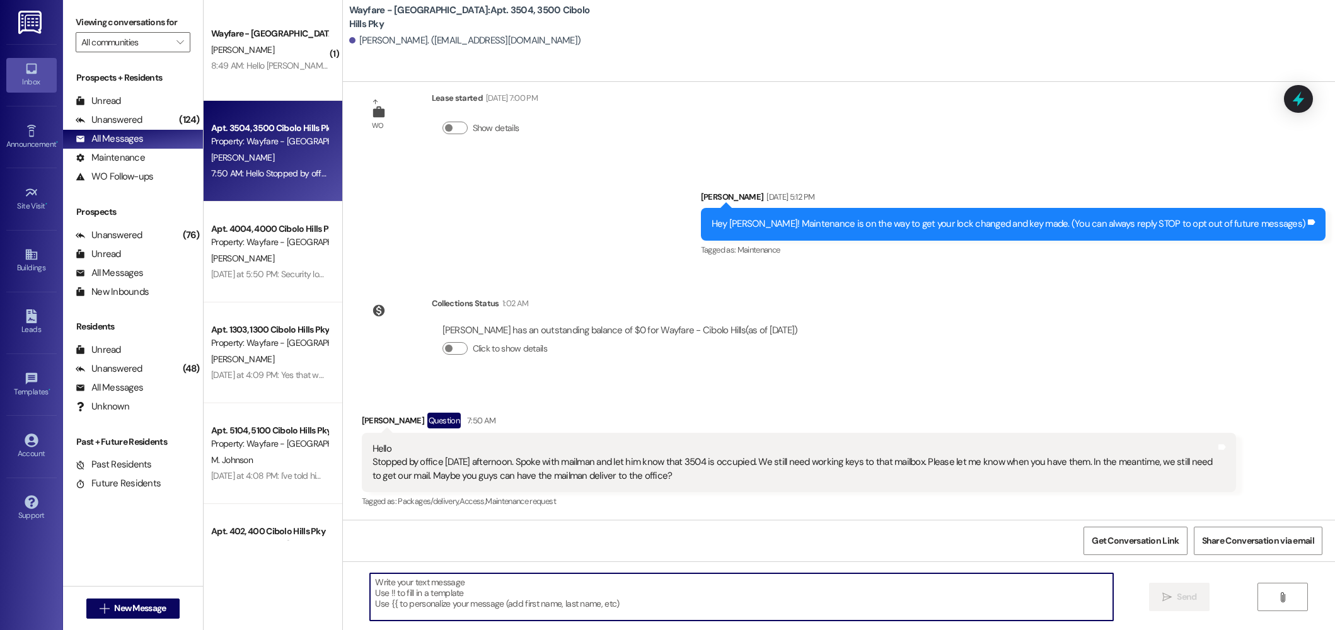
scroll to position [118, 0]
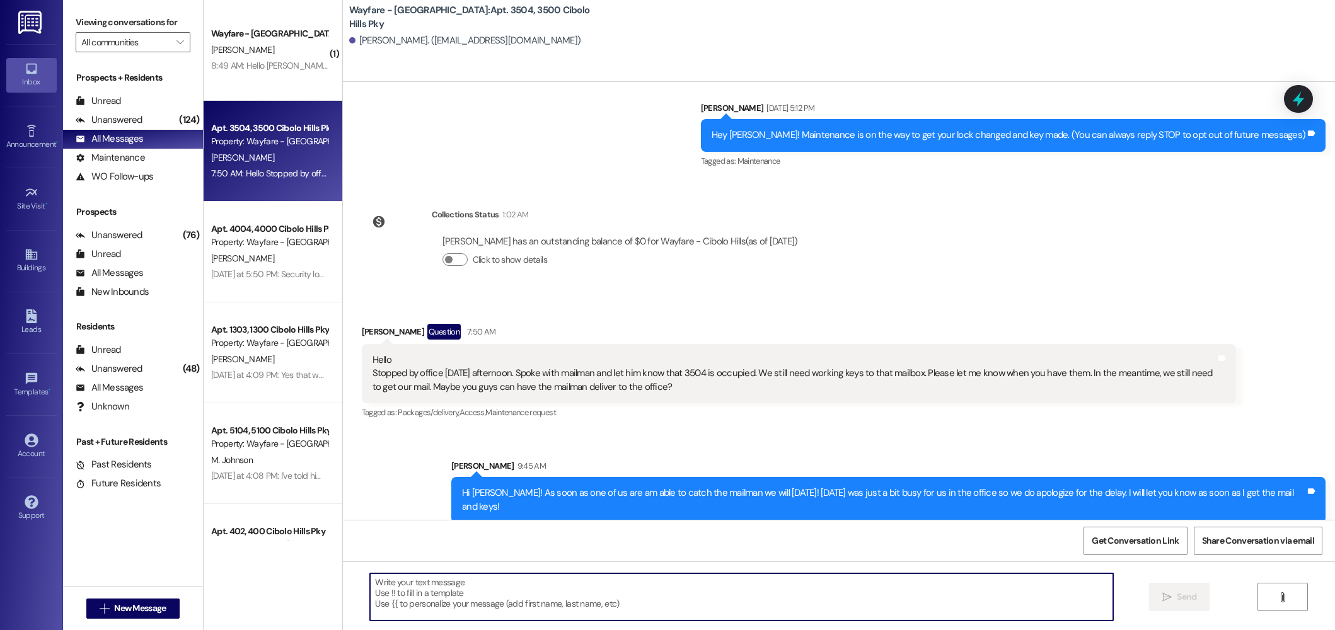
click at [586, 494] on div "Hi Bob! As soon as one of us are am able to catch the mailman we will today! Ye…" at bounding box center [883, 500] width 843 height 27
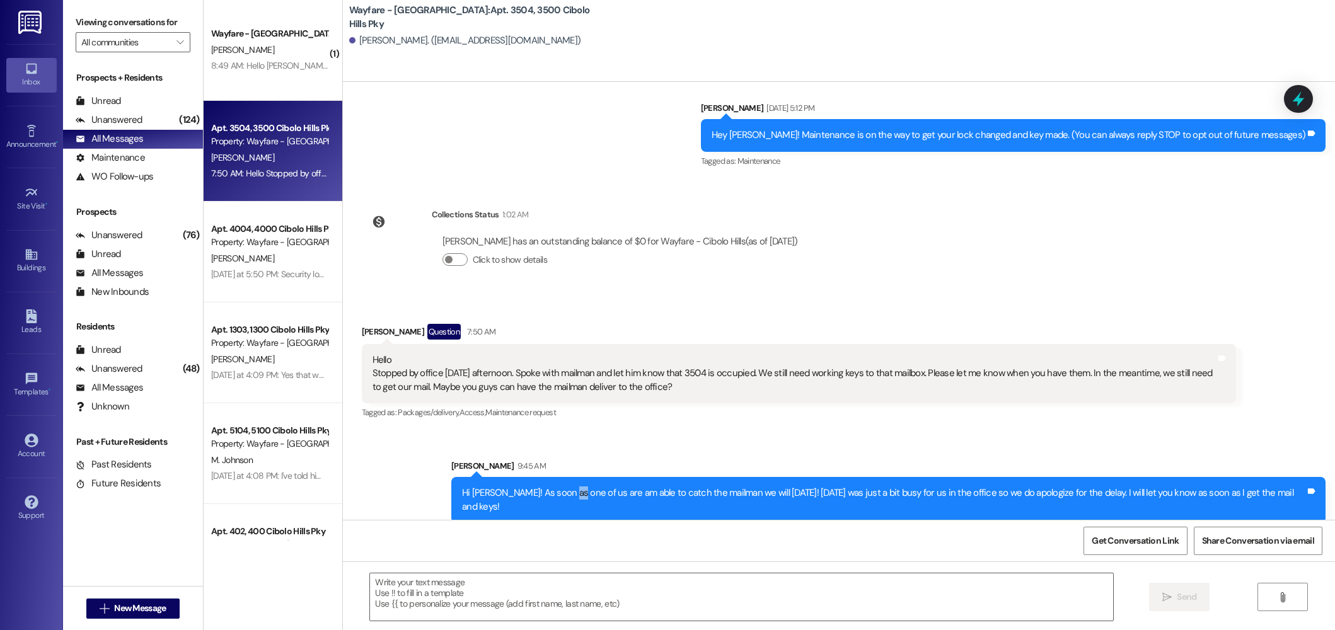
click at [586, 494] on div "Hi Bob! As soon as one of us are am able to catch the mailman we will today! Ye…" at bounding box center [883, 500] width 843 height 27
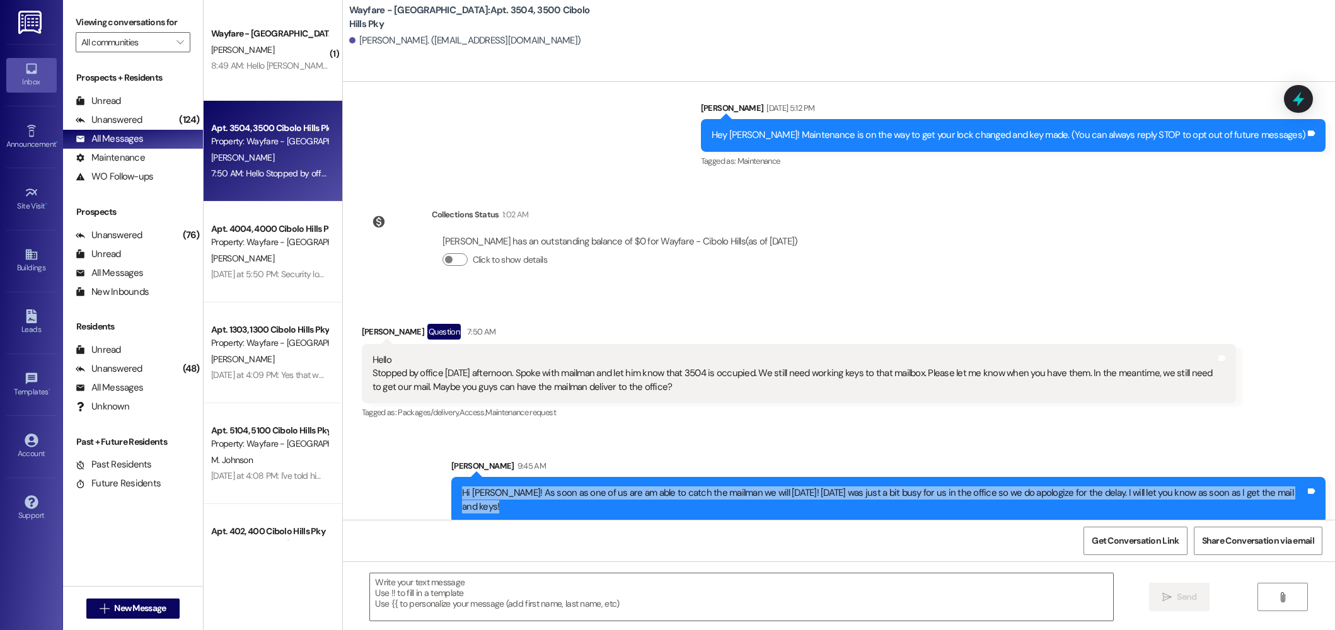
click at [586, 494] on div "Hi Bob! As soon as one of us are am able to catch the mailman we will today! Ye…" at bounding box center [883, 500] width 843 height 27
click at [250, 54] on div "[PERSON_NAME]" at bounding box center [269, 50] width 119 height 16
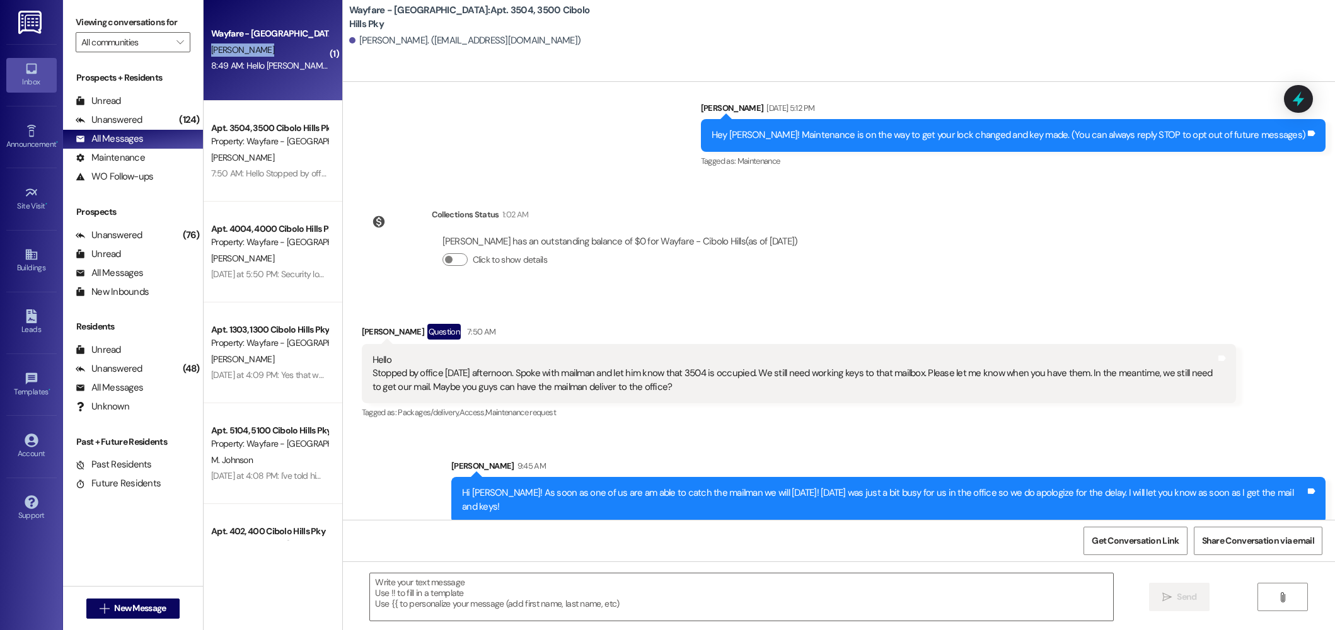
click at [250, 54] on div "[PERSON_NAME]" at bounding box center [269, 50] width 119 height 16
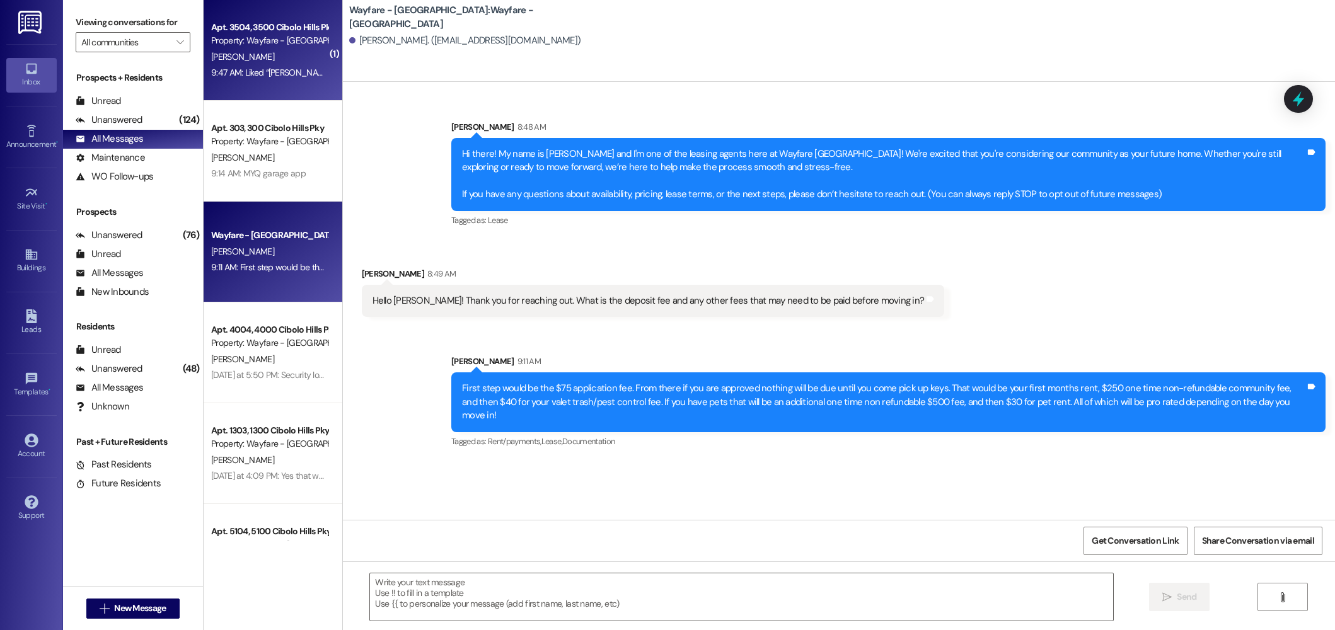
click at [240, 61] on span "[PERSON_NAME]" at bounding box center [242, 56] width 63 height 11
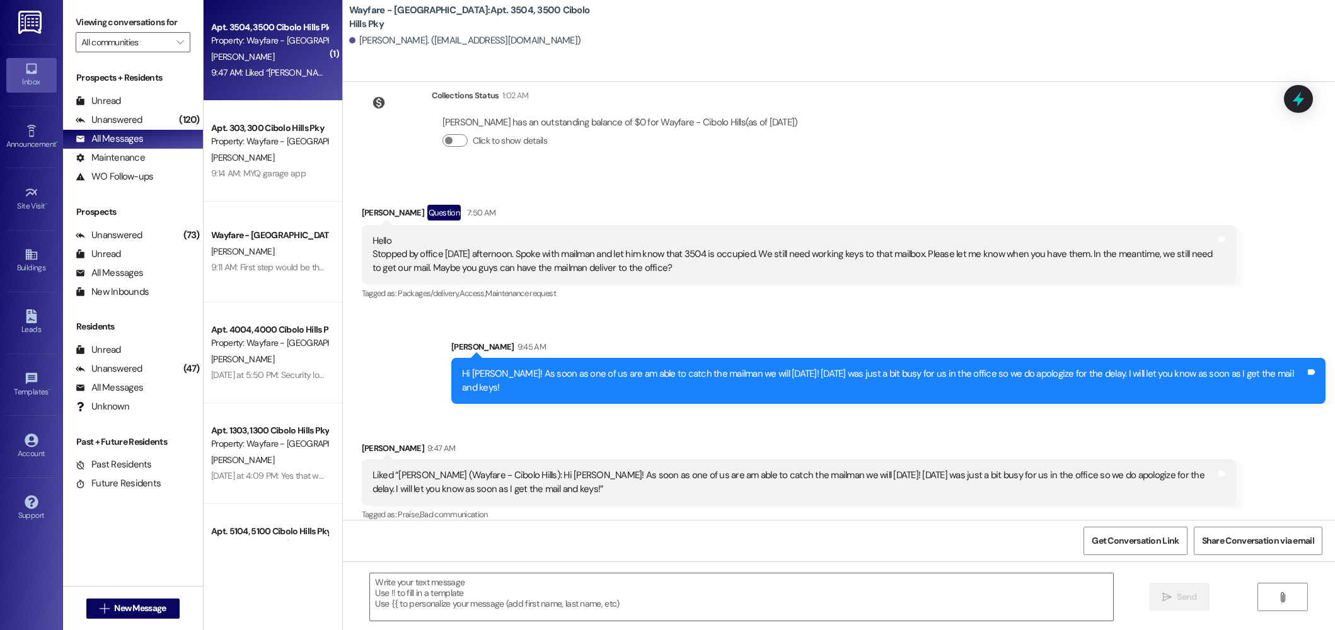
scroll to position [238, 0]
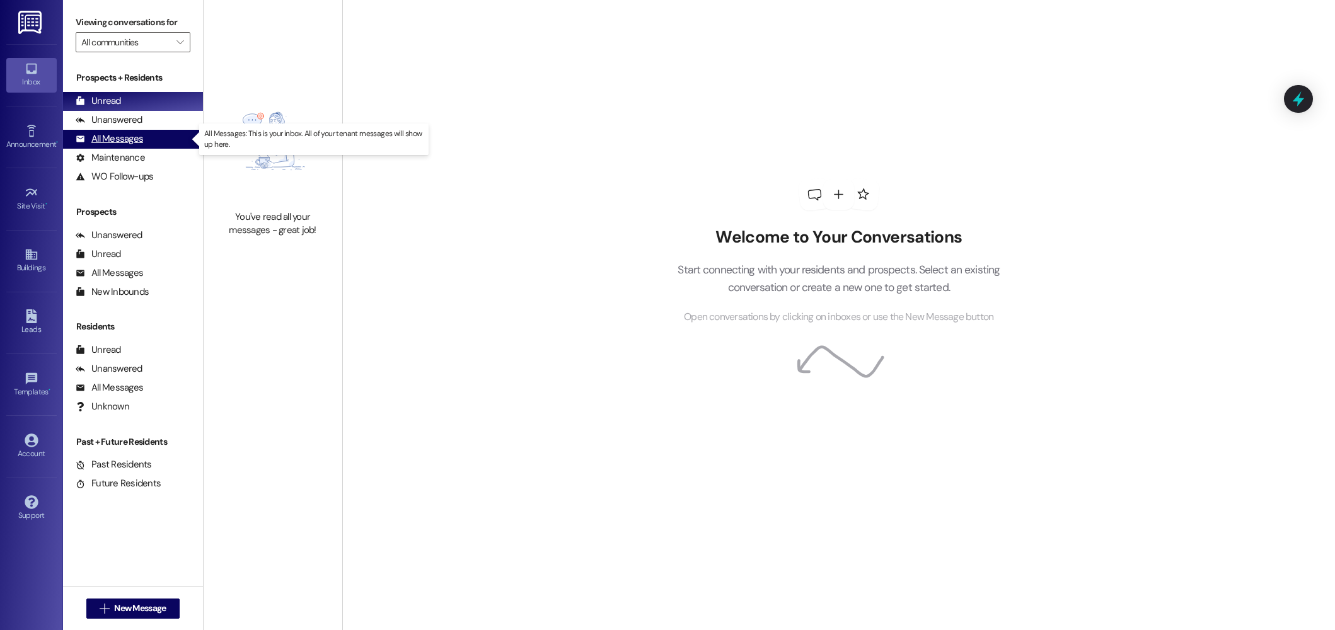
click at [99, 142] on div "All Messages" at bounding box center [109, 138] width 67 height 13
click at [100, 136] on div "All Messages" at bounding box center [109, 138] width 67 height 13
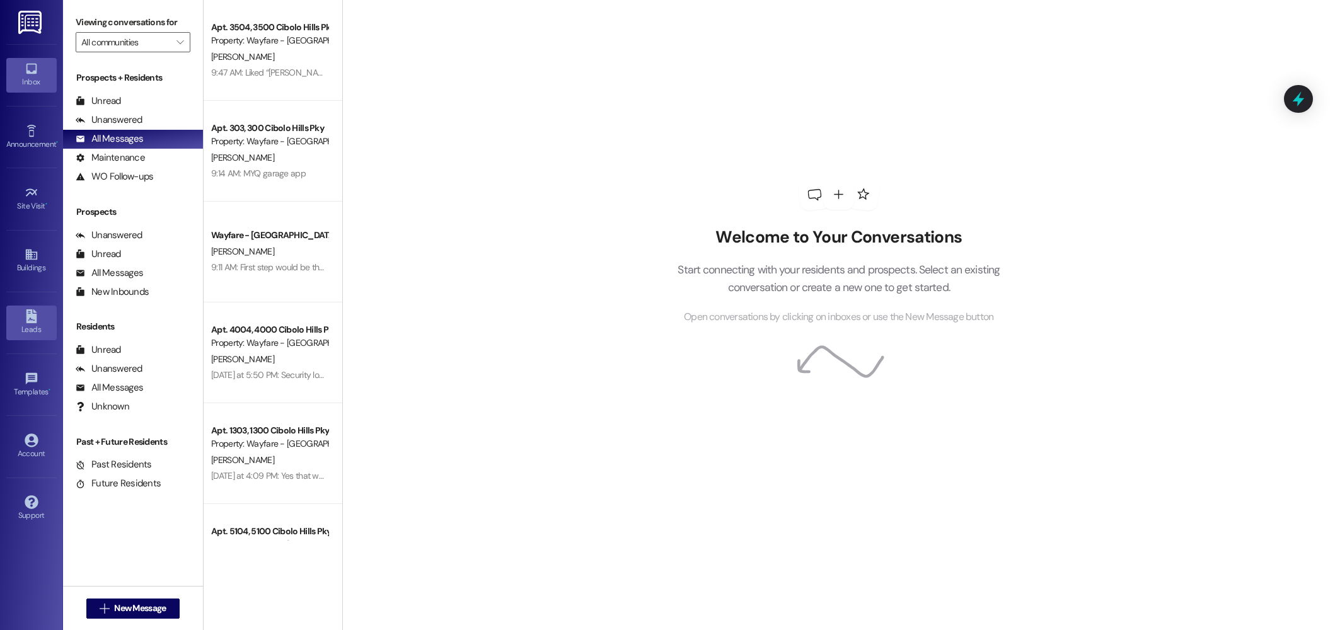
click at [35, 325] on div "Leads" at bounding box center [31, 329] width 63 height 13
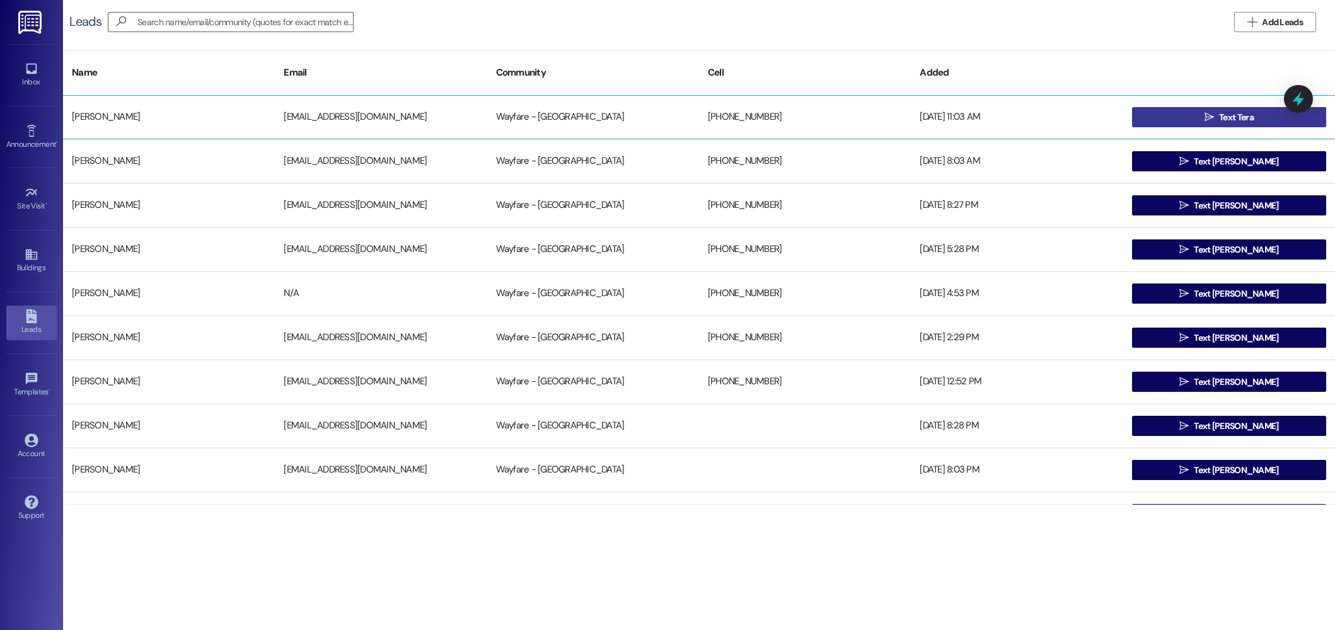
click at [1217, 116] on span "Text Tera" at bounding box center [1237, 117] width 40 height 13
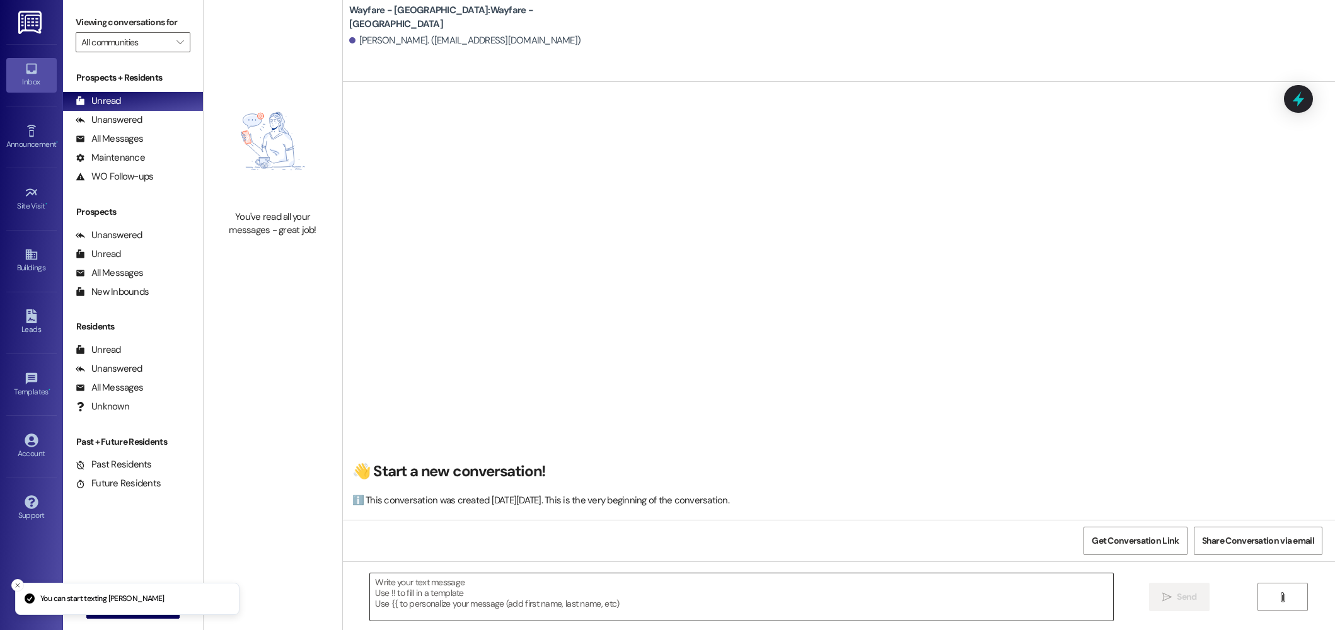
click at [654, 590] on textarea at bounding box center [741, 597] width 743 height 47
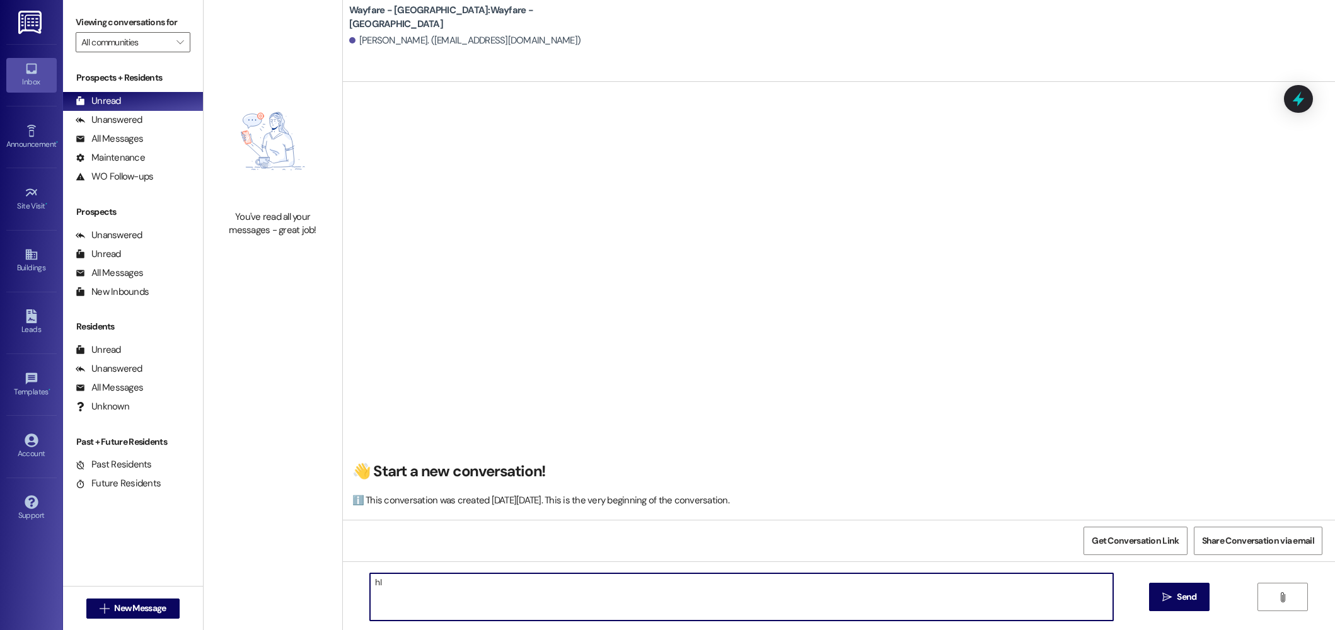
type textarea "h"
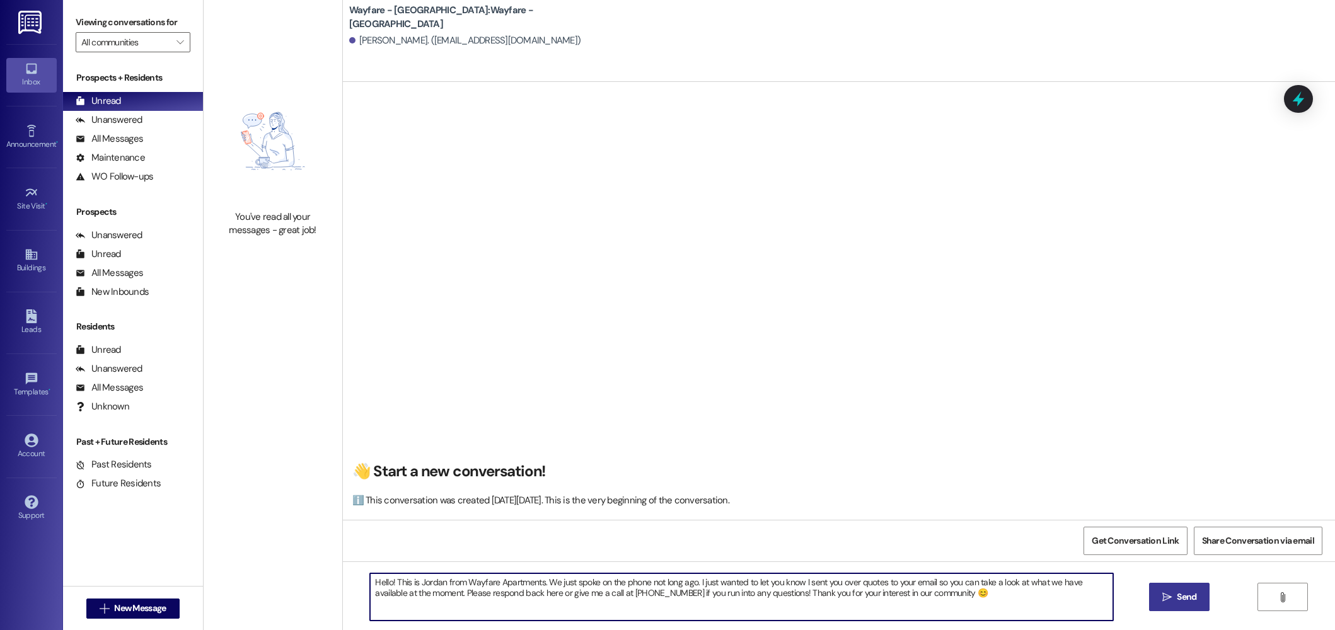
type textarea "Hello! This is Jordan from Wayfare Apartments. We just spoke on the phone not l…"
click at [1186, 600] on span "Send" at bounding box center [1187, 597] width 20 height 13
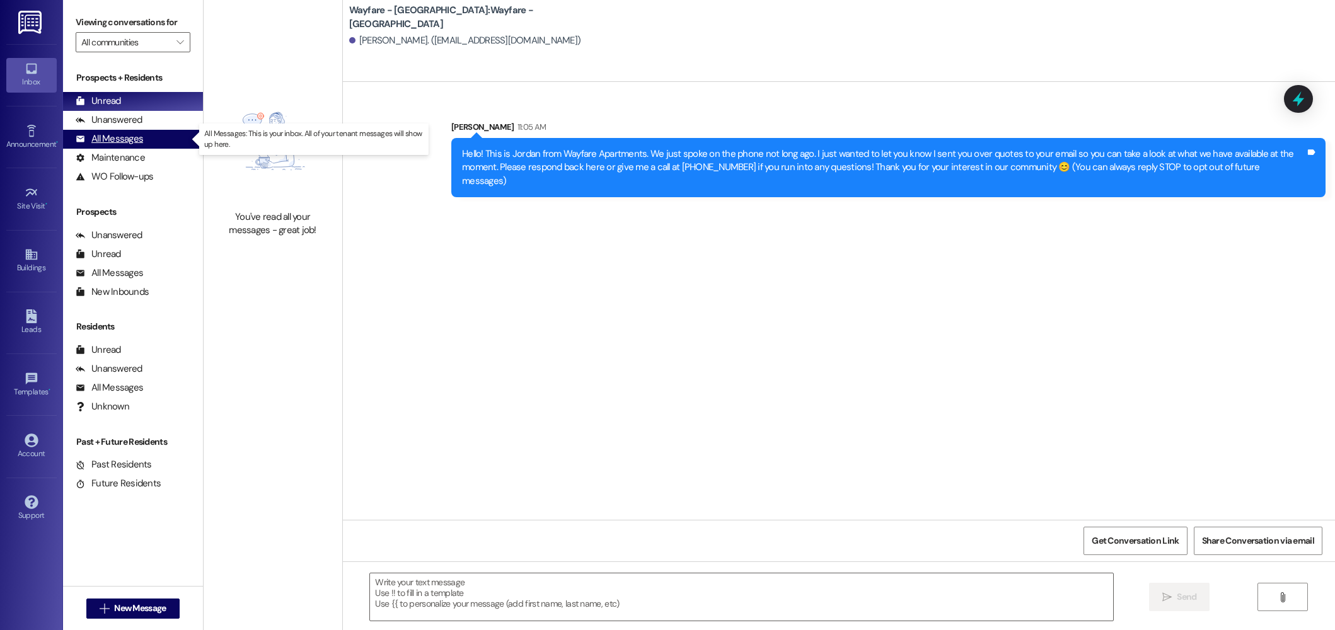
click at [153, 148] on div "All Messages (undefined)" at bounding box center [133, 139] width 140 height 19
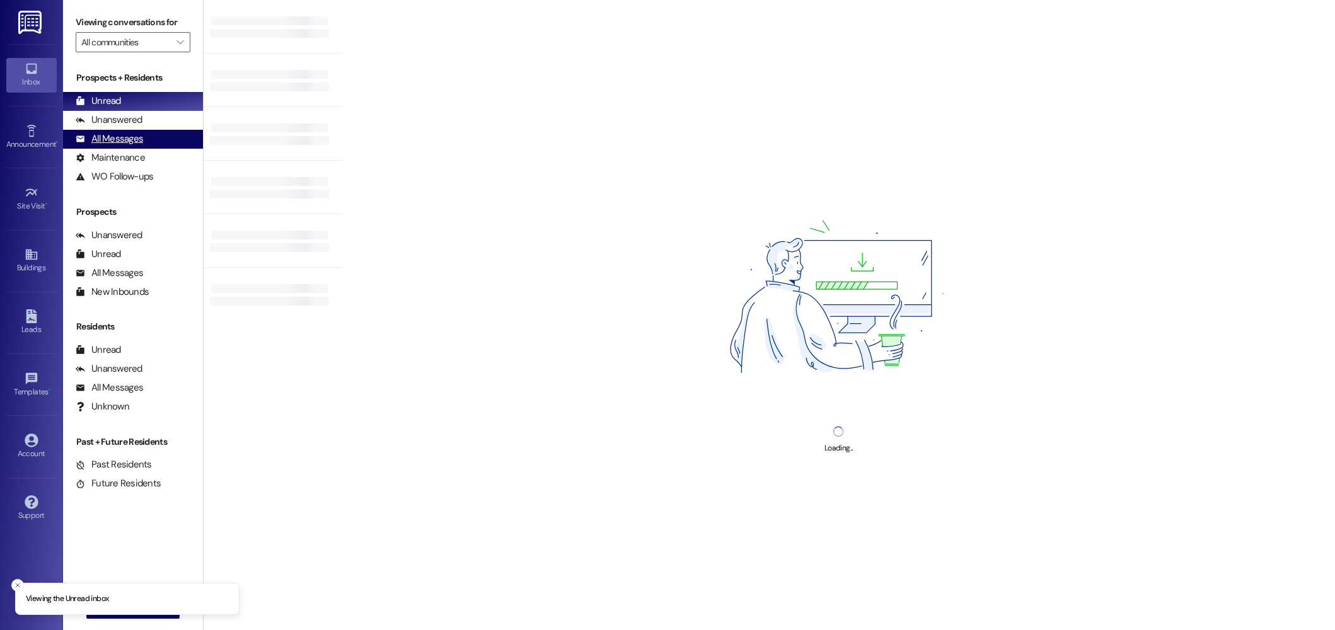
click at [113, 139] on div "All Messages" at bounding box center [109, 138] width 67 height 13
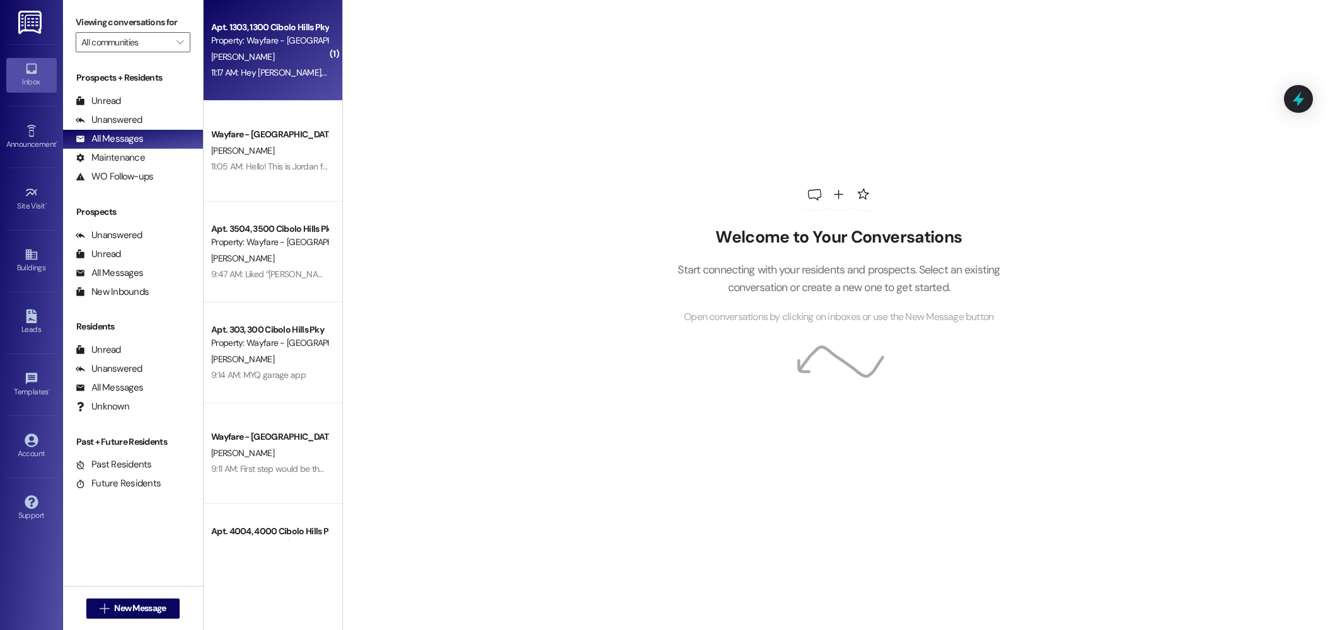
click at [293, 40] on div "Property: Wayfare - [GEOGRAPHIC_DATA]" at bounding box center [269, 40] width 117 height 13
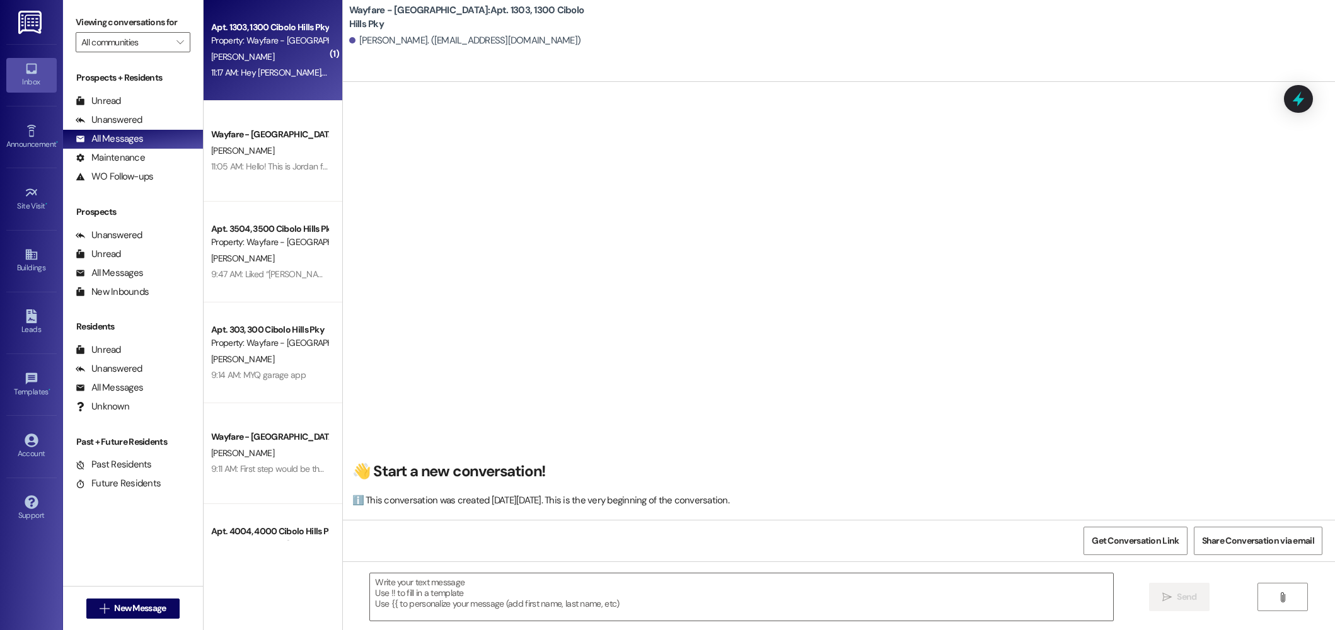
scroll to position [2065, 0]
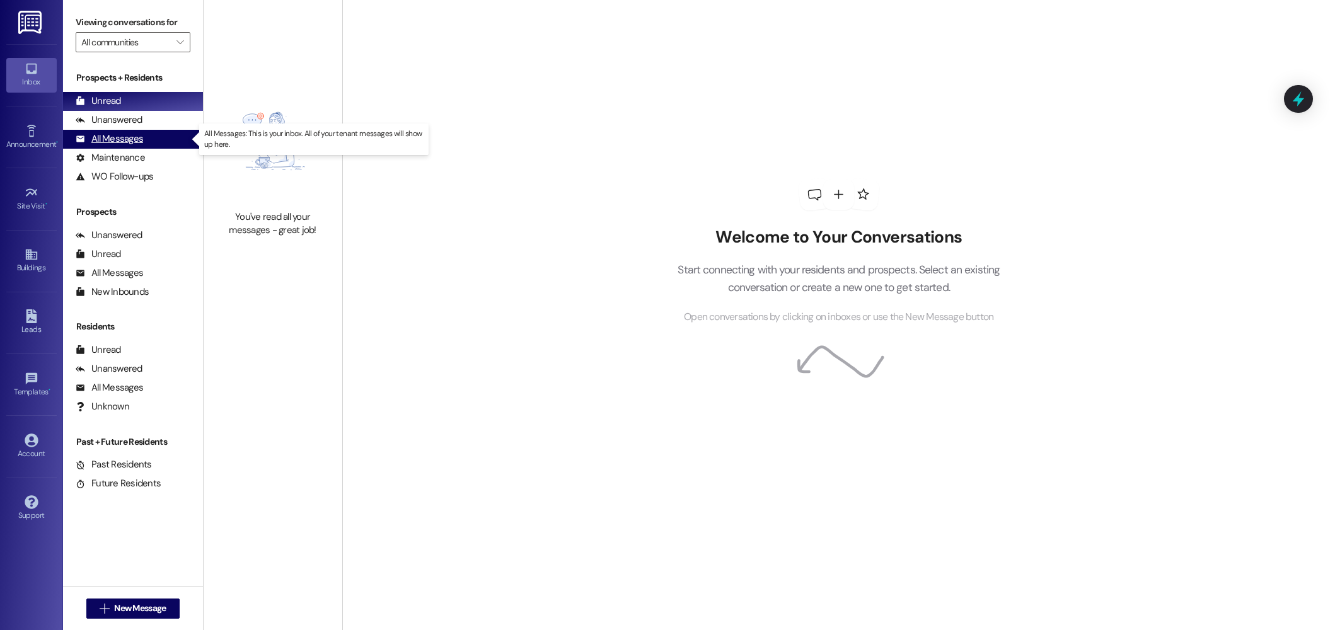
click at [138, 142] on div "All Messages" at bounding box center [109, 138] width 67 height 13
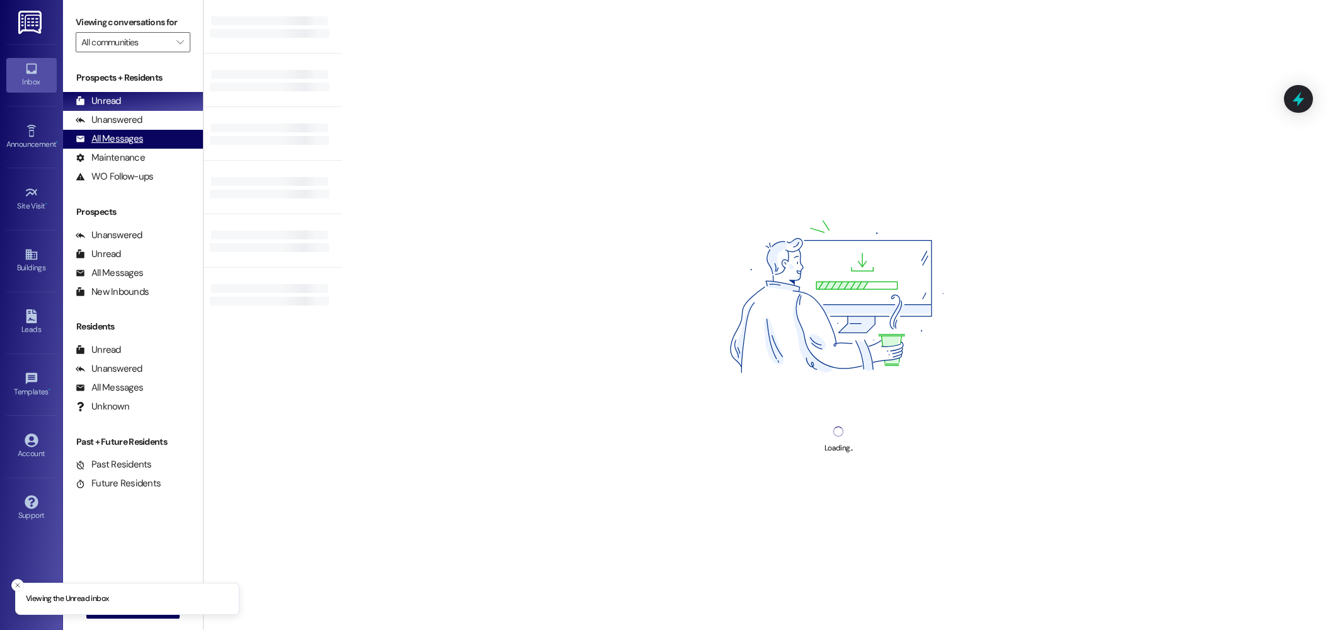
click at [141, 143] on div "All Messages" at bounding box center [109, 138] width 67 height 13
click at [105, 142] on div "All Messages" at bounding box center [109, 138] width 67 height 13
